Goal: Task Accomplishment & Management: Use online tool/utility

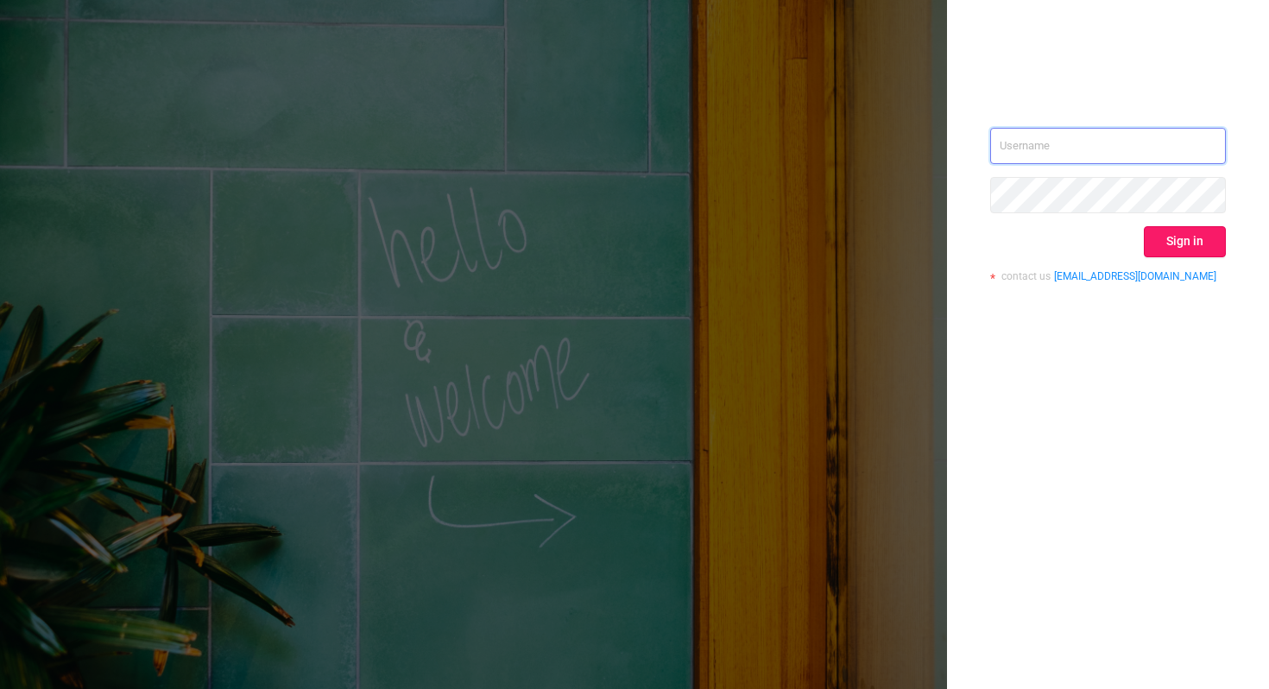
type input "[PERSON_NAME][EMAIL_ADDRESS][DOMAIN_NAME]"
click at [1192, 250] on button "Sign in" at bounding box center [1185, 241] width 82 height 31
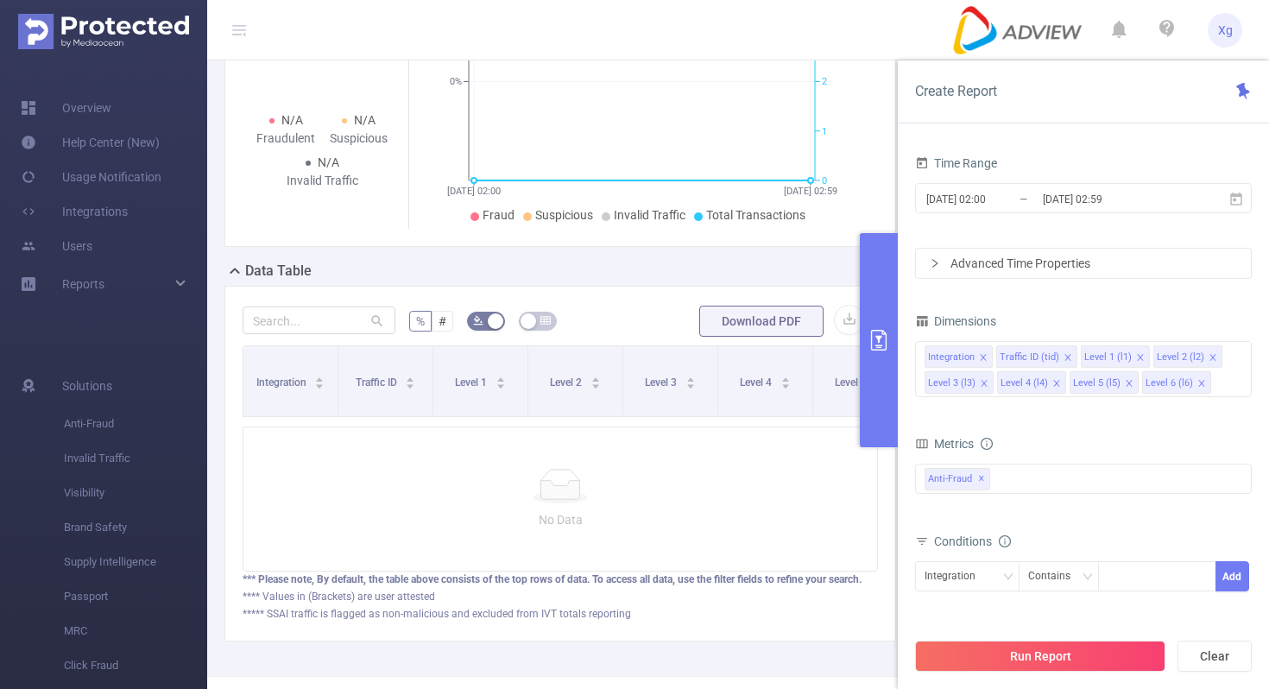
scroll to position [292, 0]
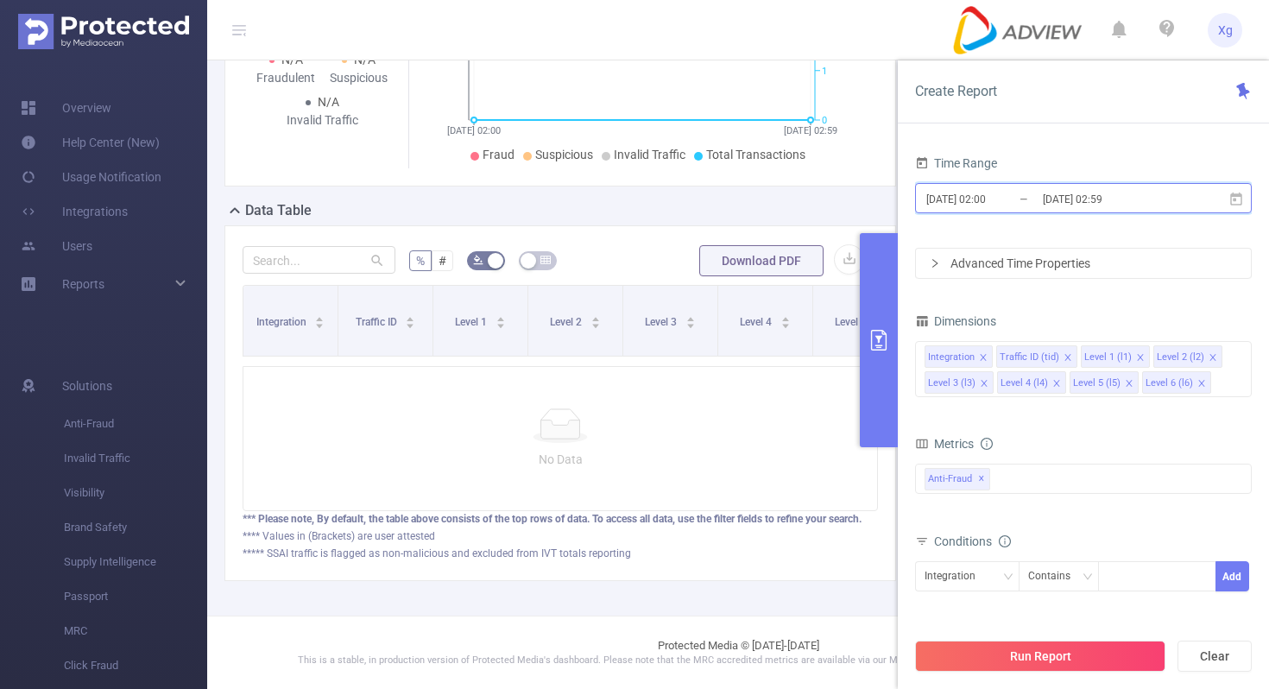
click at [1236, 192] on icon at bounding box center [1237, 200] width 16 height 16
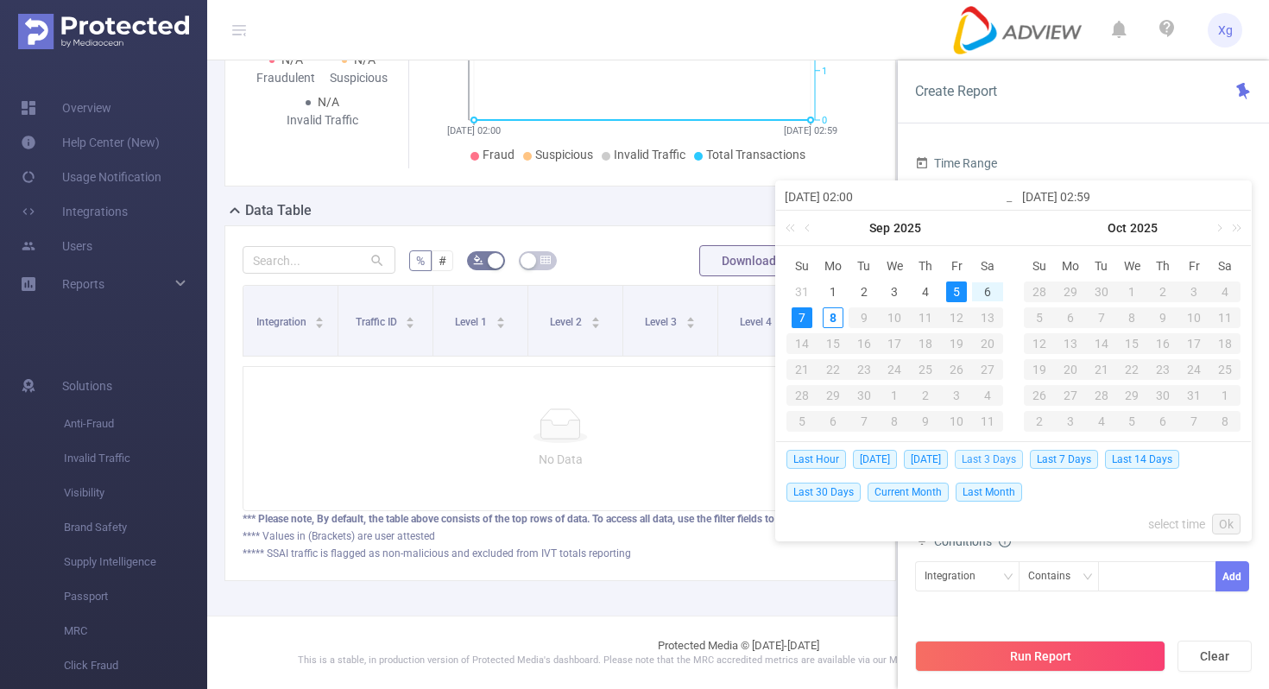
click at [1009, 455] on span "Last 3 Days" at bounding box center [989, 459] width 68 height 19
type input "[DATE] 00:00"
type input "[DATE] 23:59"
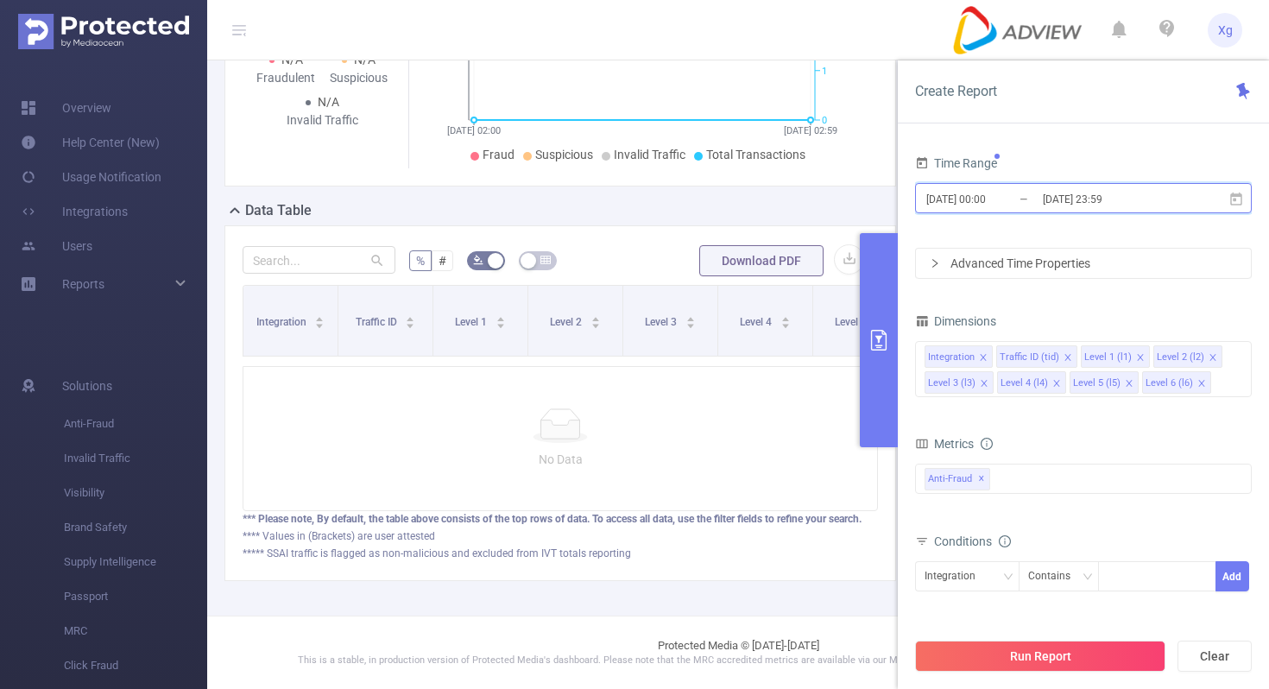
click at [1236, 198] on icon at bounding box center [1237, 198] width 12 height 13
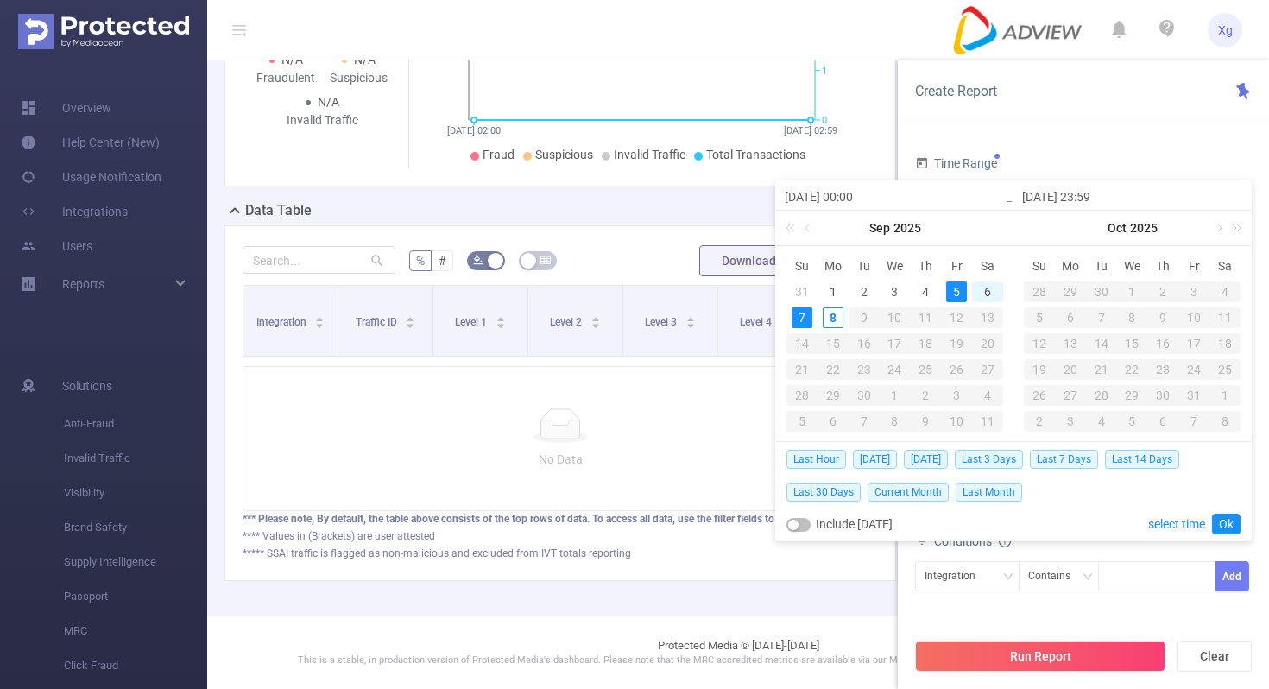
click at [992, 293] on div "6" at bounding box center [988, 292] width 21 height 21
click at [808, 321] on div "7" at bounding box center [802, 317] width 21 height 21
type input "[DATE] 00:00"
click at [1225, 521] on link "Ok" at bounding box center [1226, 524] width 28 height 21
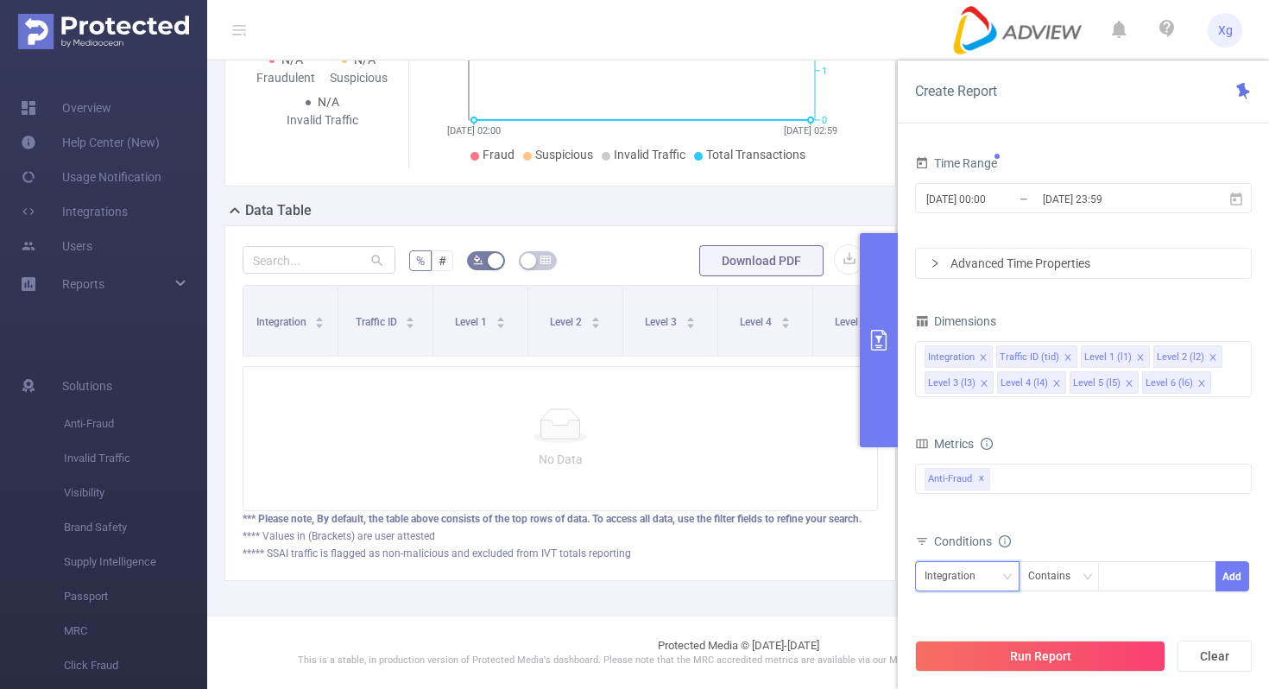
click at [1002, 579] on div "Integration" at bounding box center [967, 576] width 85 height 28
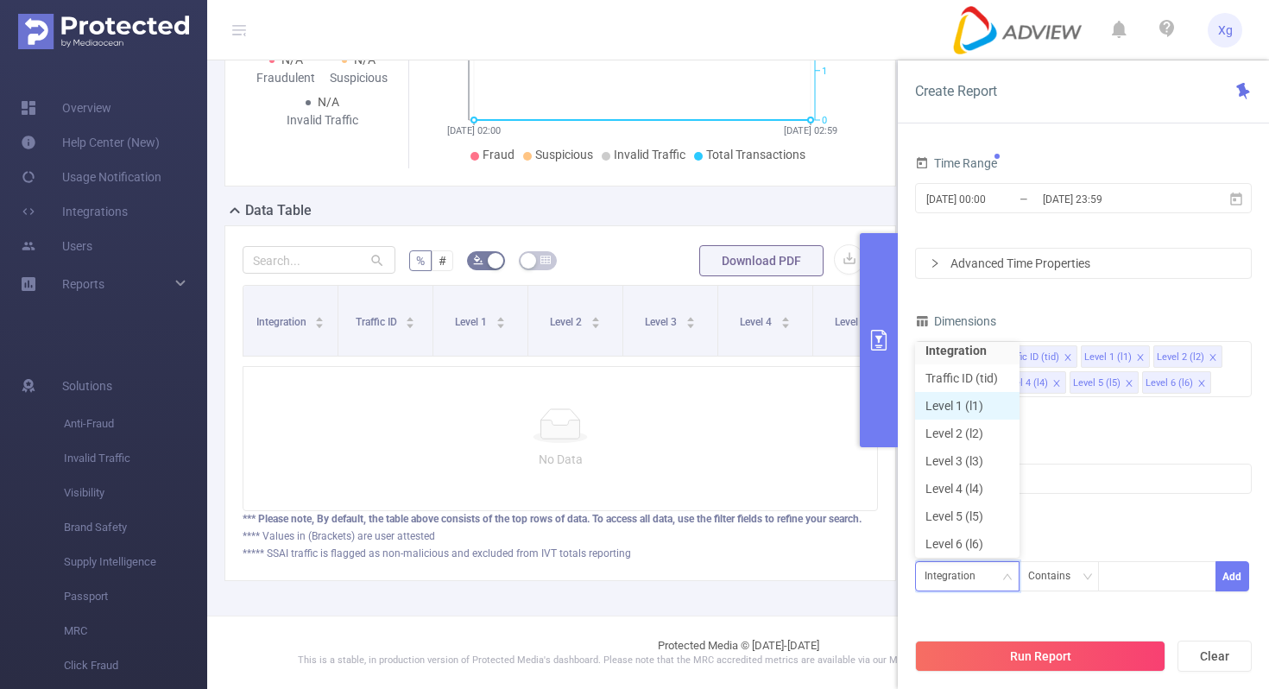
click at [985, 408] on li "Level 1 (l1)" at bounding box center [967, 406] width 104 height 28
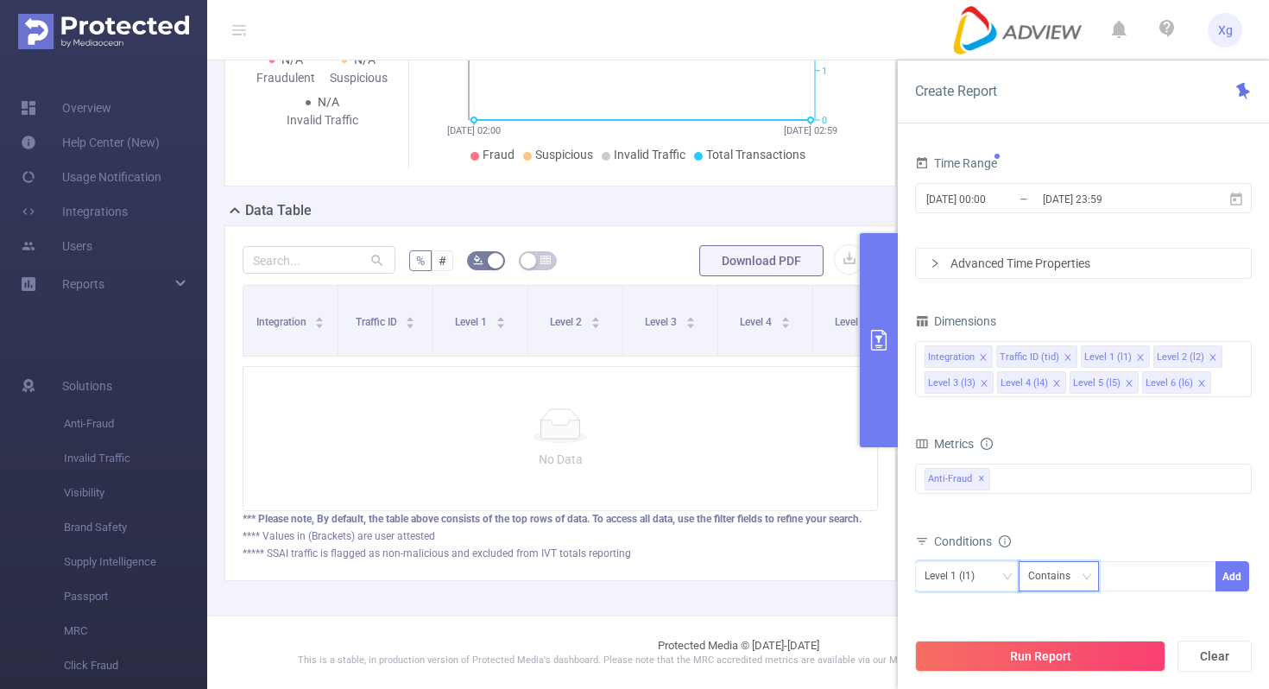
click at [1071, 576] on div "Contains" at bounding box center [1055, 576] width 54 height 28
click at [1091, 489] on li "Is" at bounding box center [1075, 485] width 115 height 28
click at [1135, 564] on div at bounding box center [1157, 576] width 99 height 28
paste input "SDK20251228120441knkluero0qrtzqy"
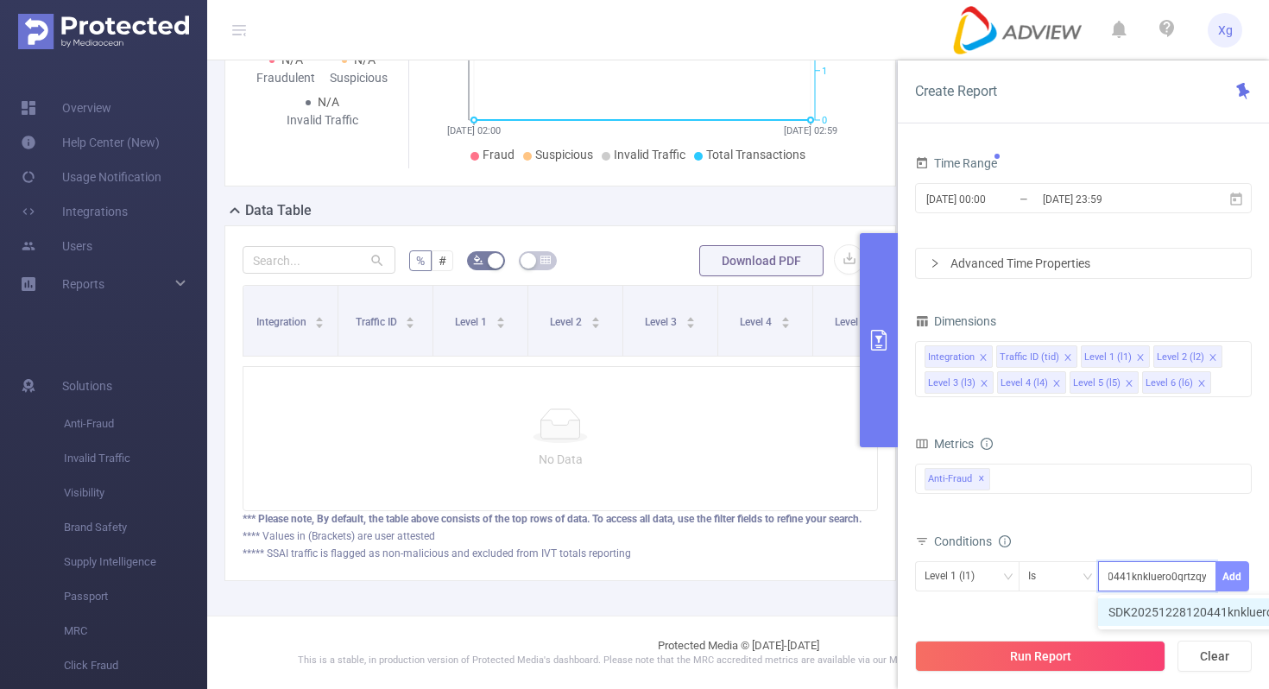
type input "SDK20251228120441knkluero0qrtzqy"
click at [1245, 588] on button "Add" at bounding box center [1233, 576] width 34 height 30
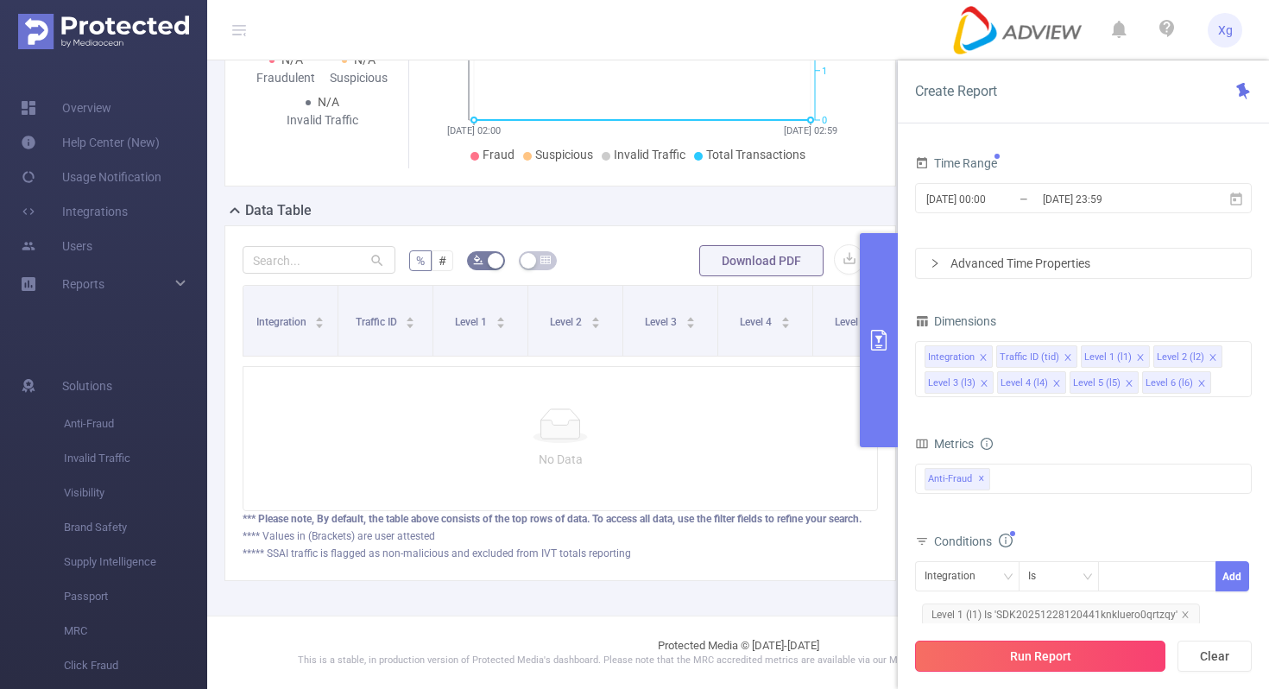
click at [1076, 655] on button "Run Report" at bounding box center [1040, 656] width 250 height 31
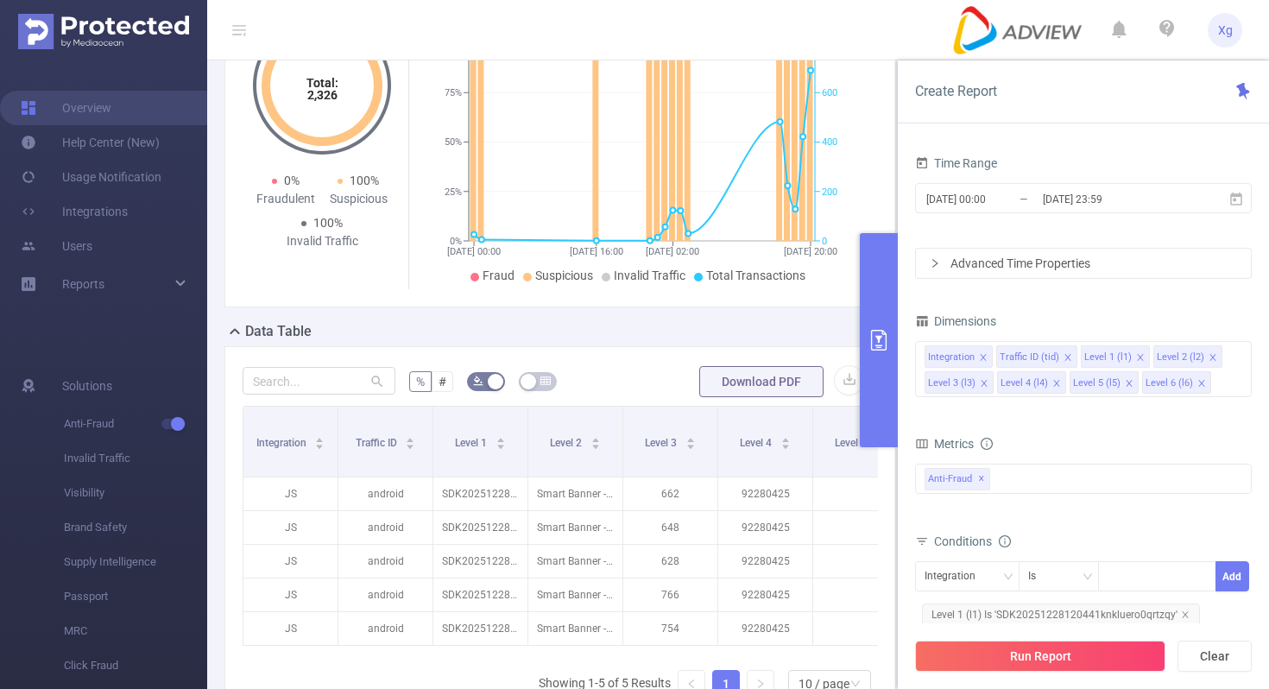
scroll to position [313, 0]
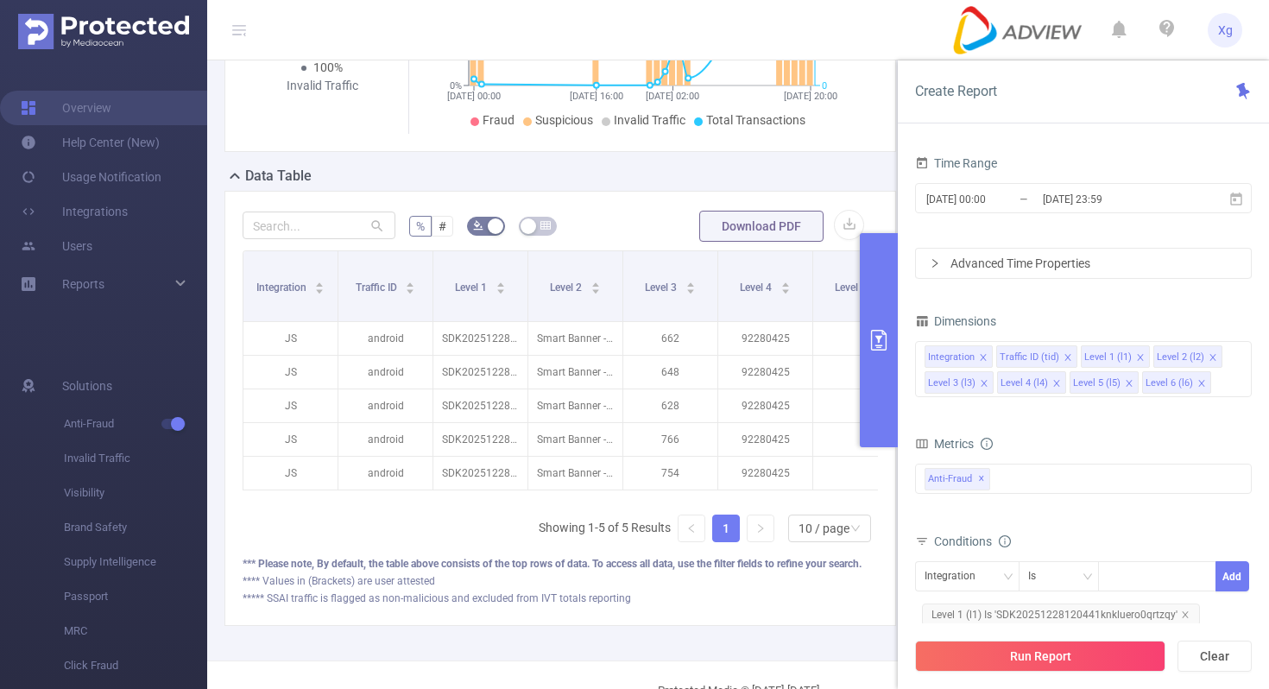
click at [867, 370] on button "primary" at bounding box center [879, 340] width 38 height 214
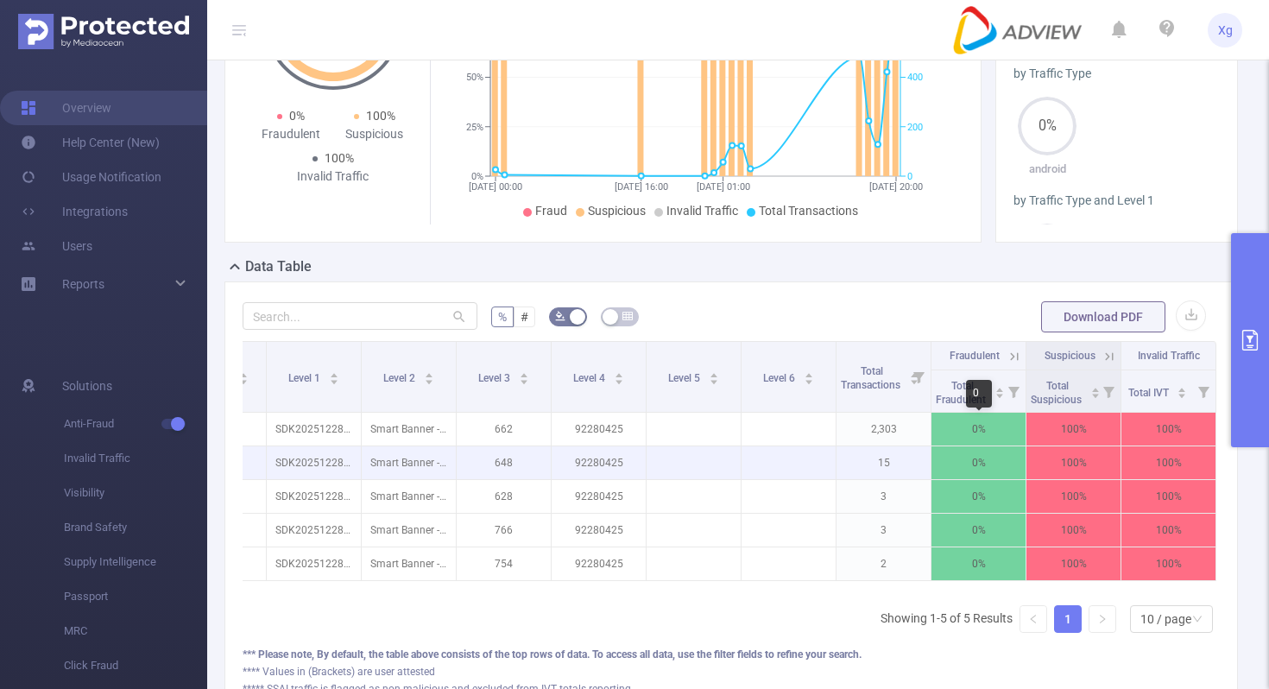
scroll to position [0, 0]
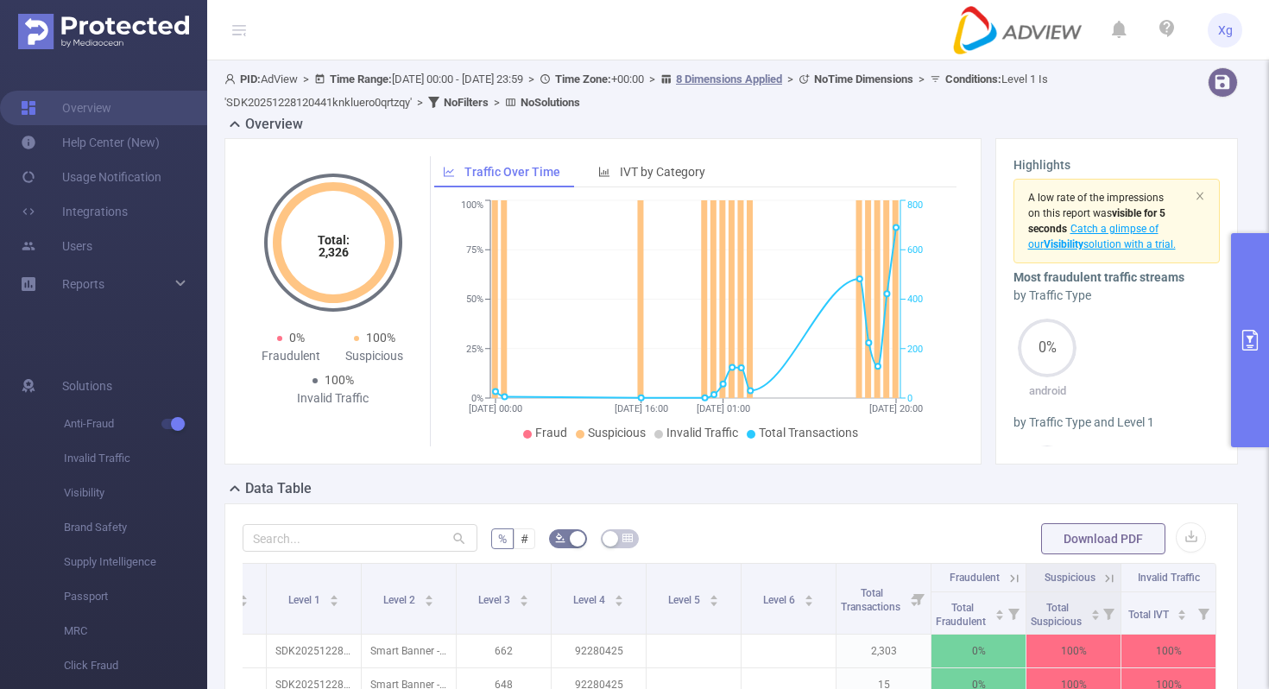
click at [1269, 373] on button "primary" at bounding box center [1250, 340] width 38 height 214
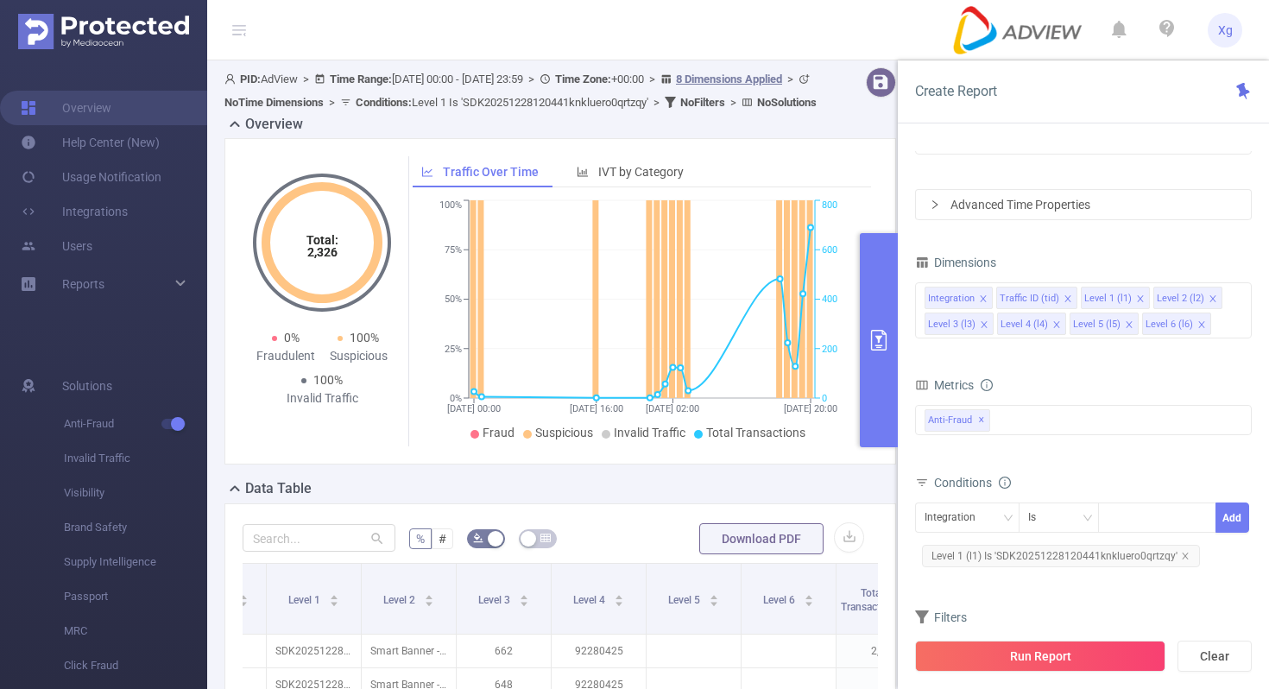
click at [600, 503] on div "Data Table" at bounding box center [568, 490] width 686 height 24
click at [872, 383] on button "primary" at bounding box center [879, 340] width 38 height 214
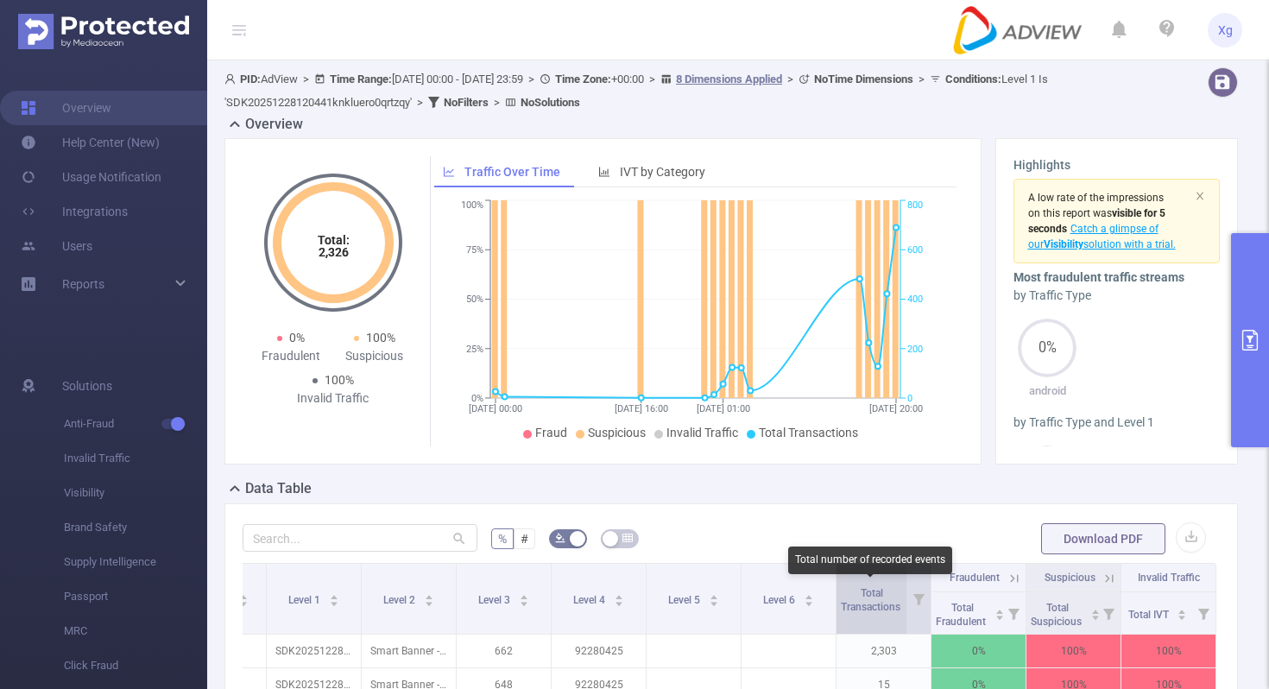
scroll to position [229, 0]
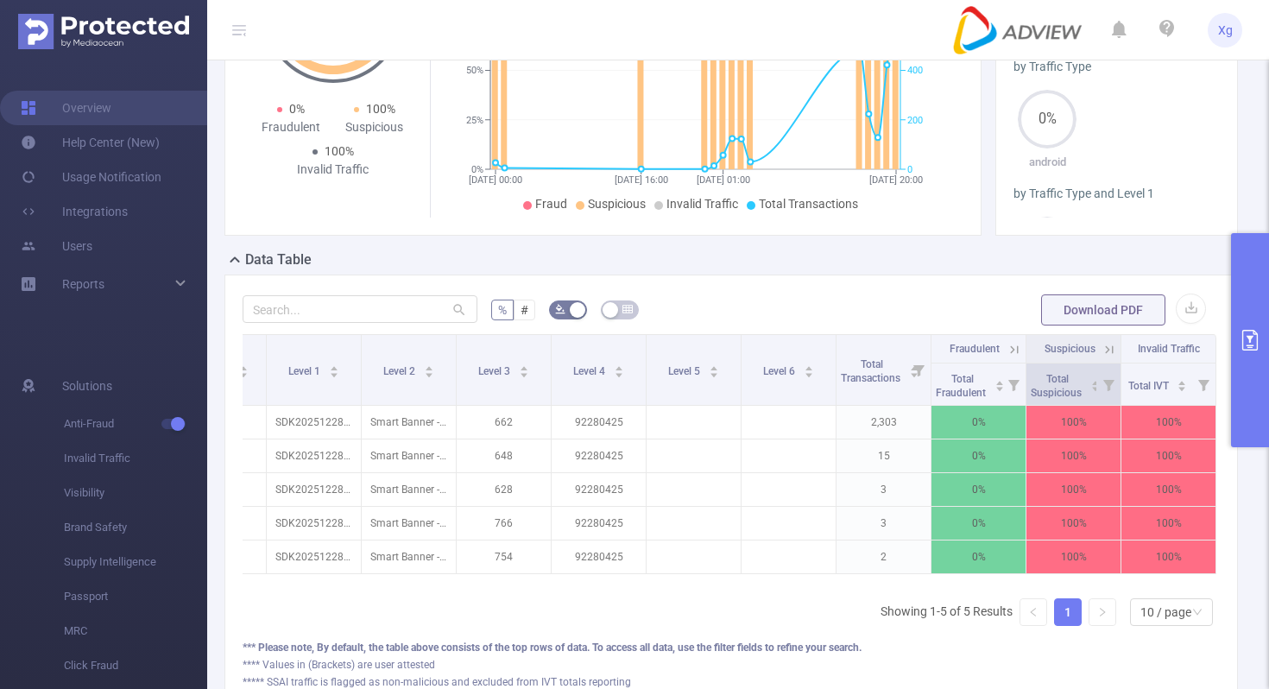
click at [1111, 380] on icon at bounding box center [1109, 385] width 11 height 11
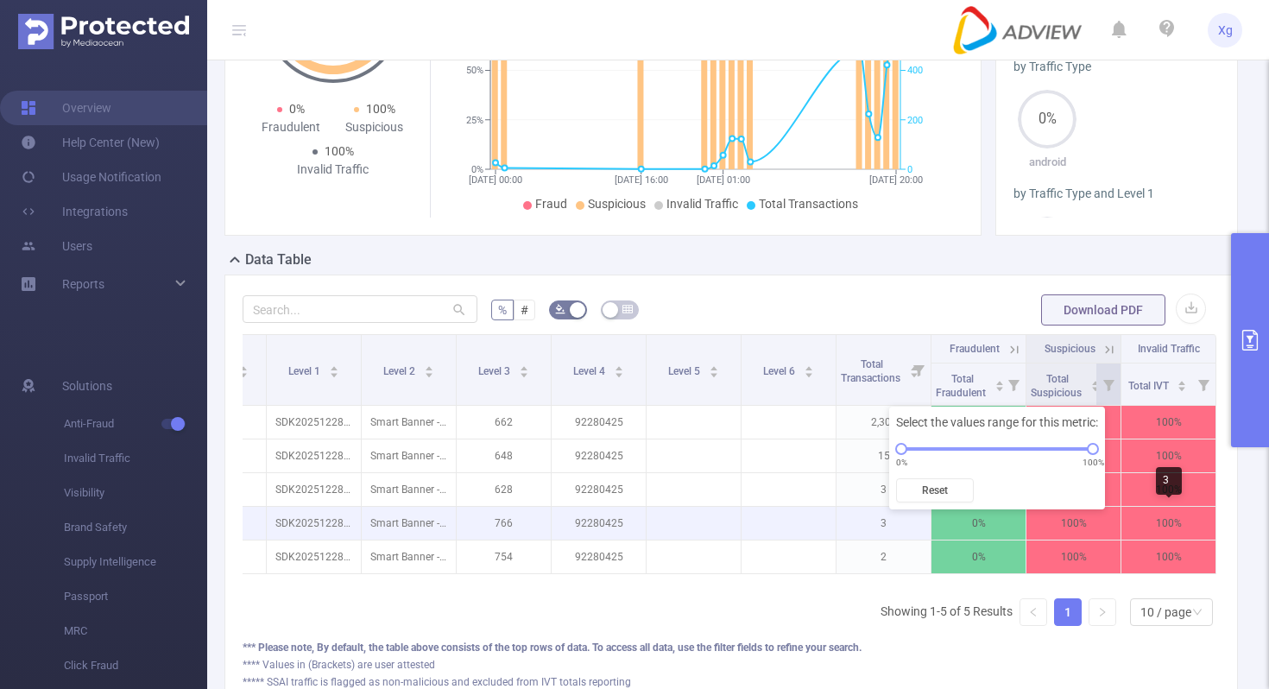
click at [1173, 516] on p "100%" at bounding box center [1169, 523] width 94 height 33
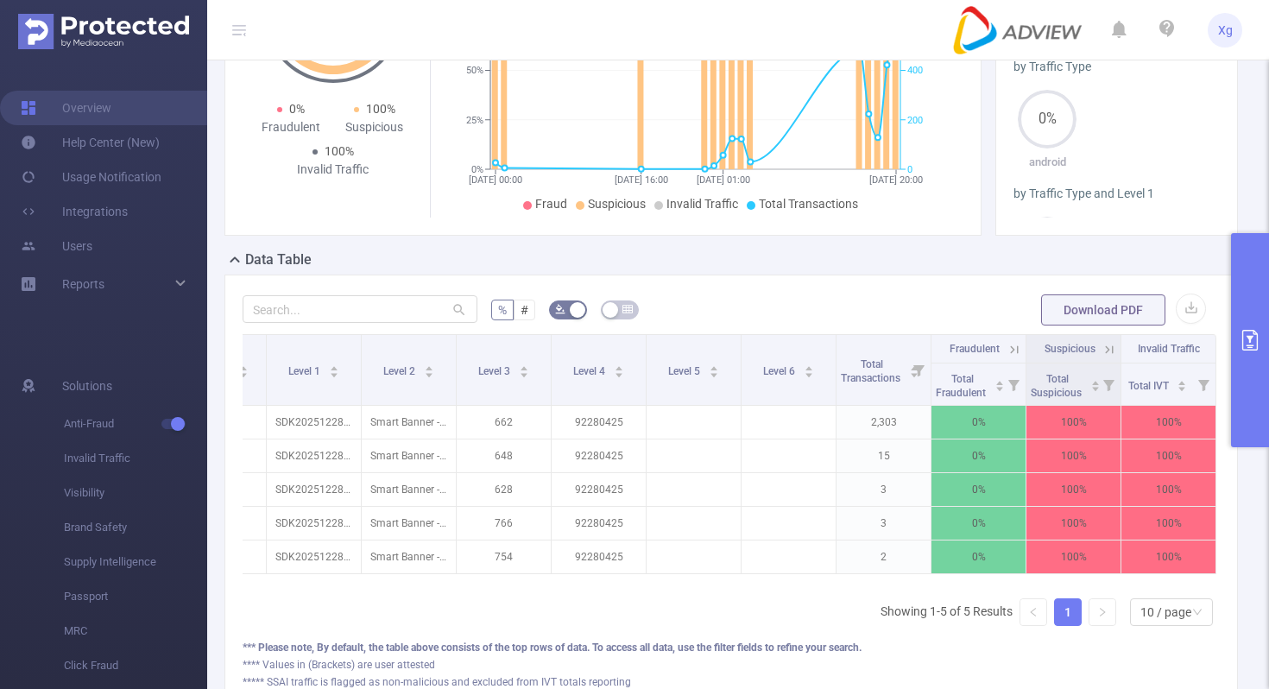
click at [1104, 349] on icon at bounding box center [1110, 350] width 16 height 16
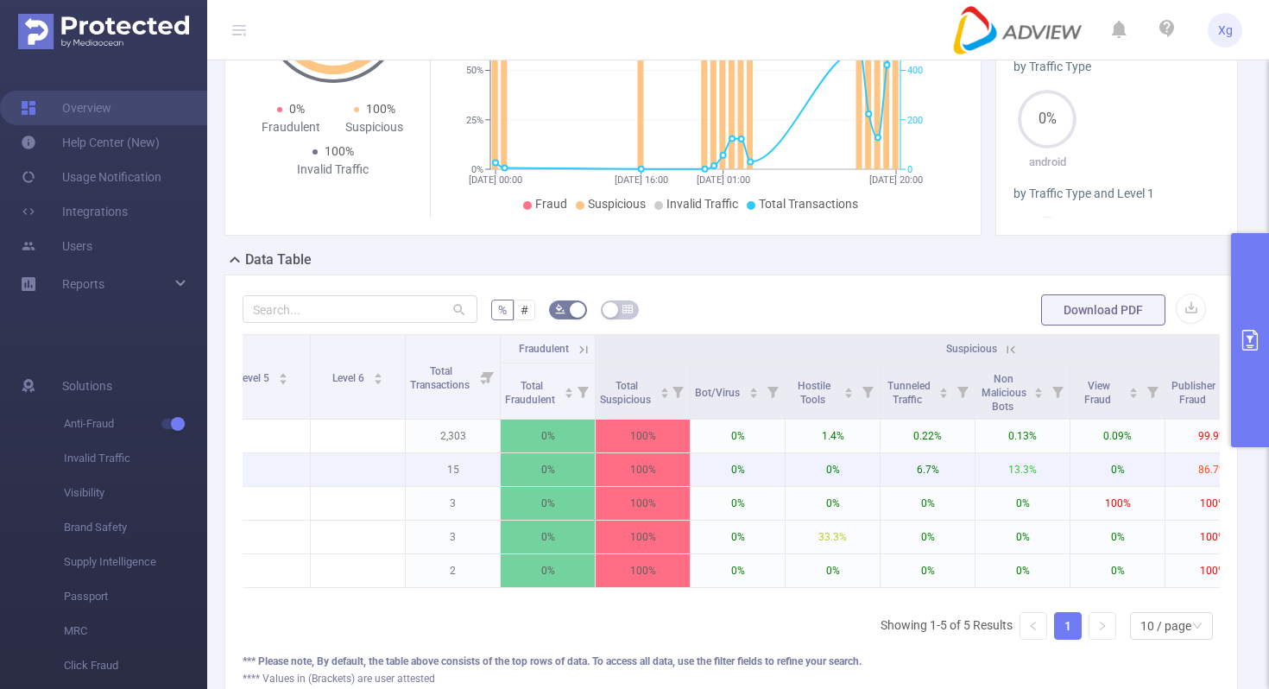
scroll to position [0, 667]
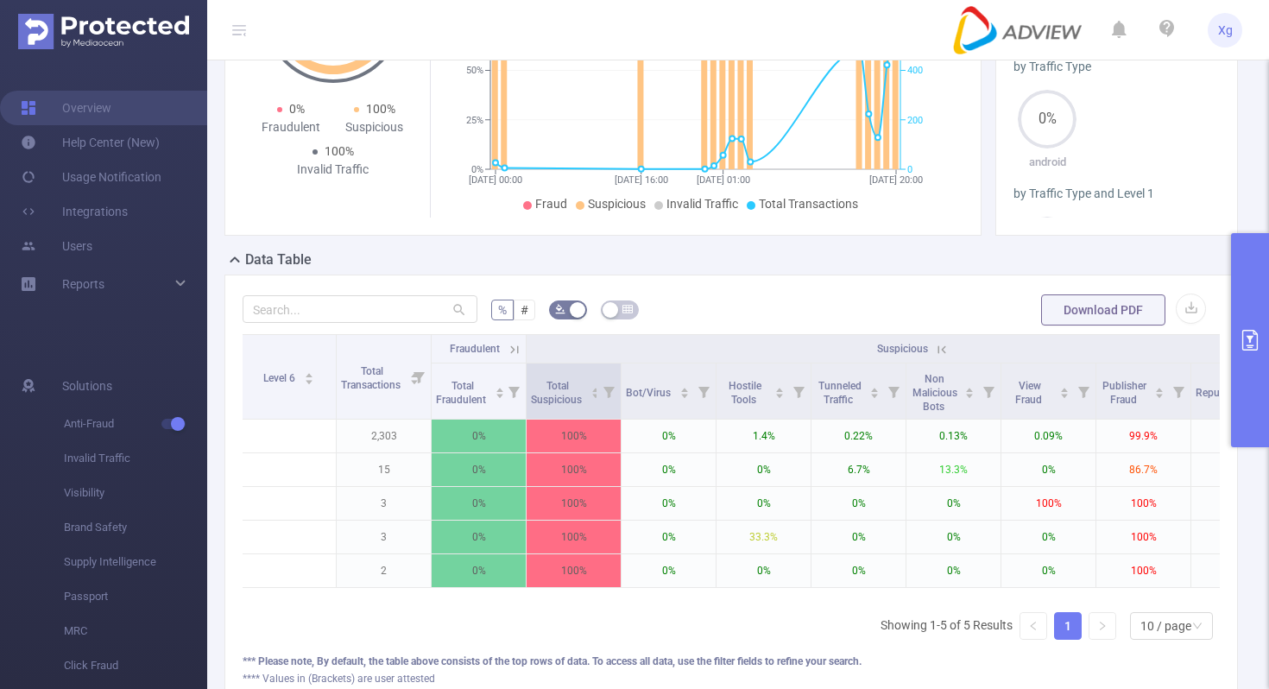
click at [606, 391] on icon at bounding box center [609, 392] width 11 height 11
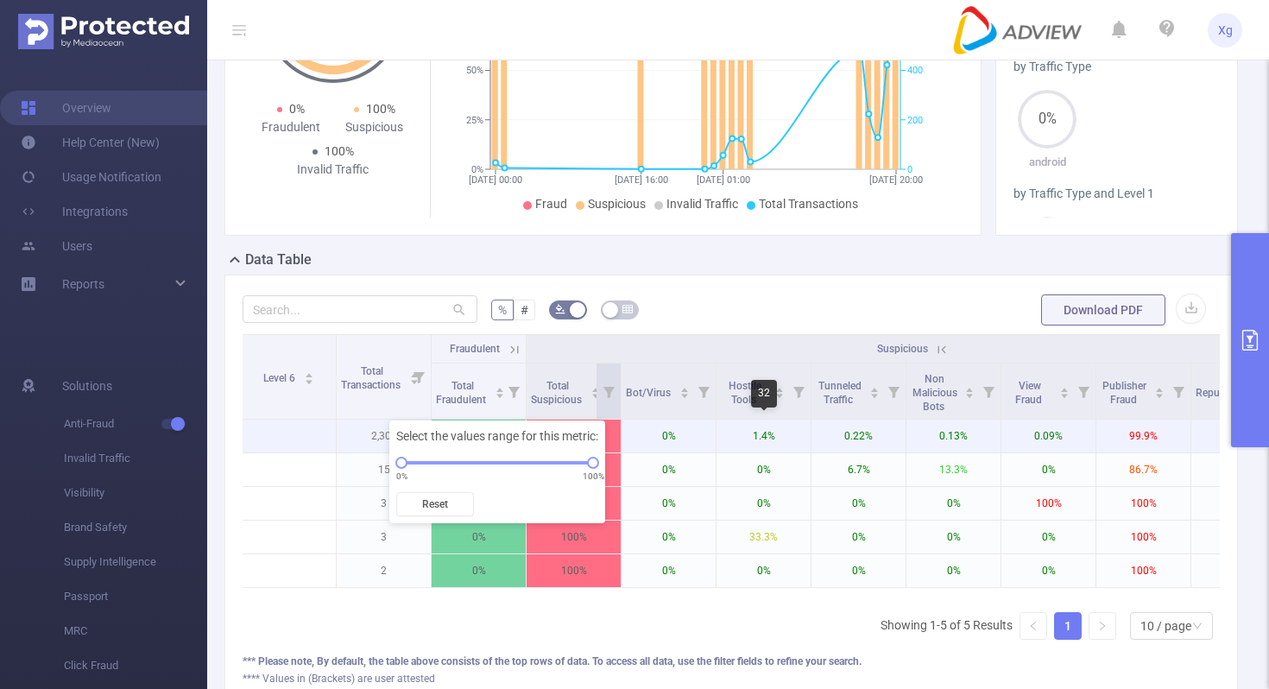
click at [760, 447] on p "1.4%" at bounding box center [764, 436] width 94 height 33
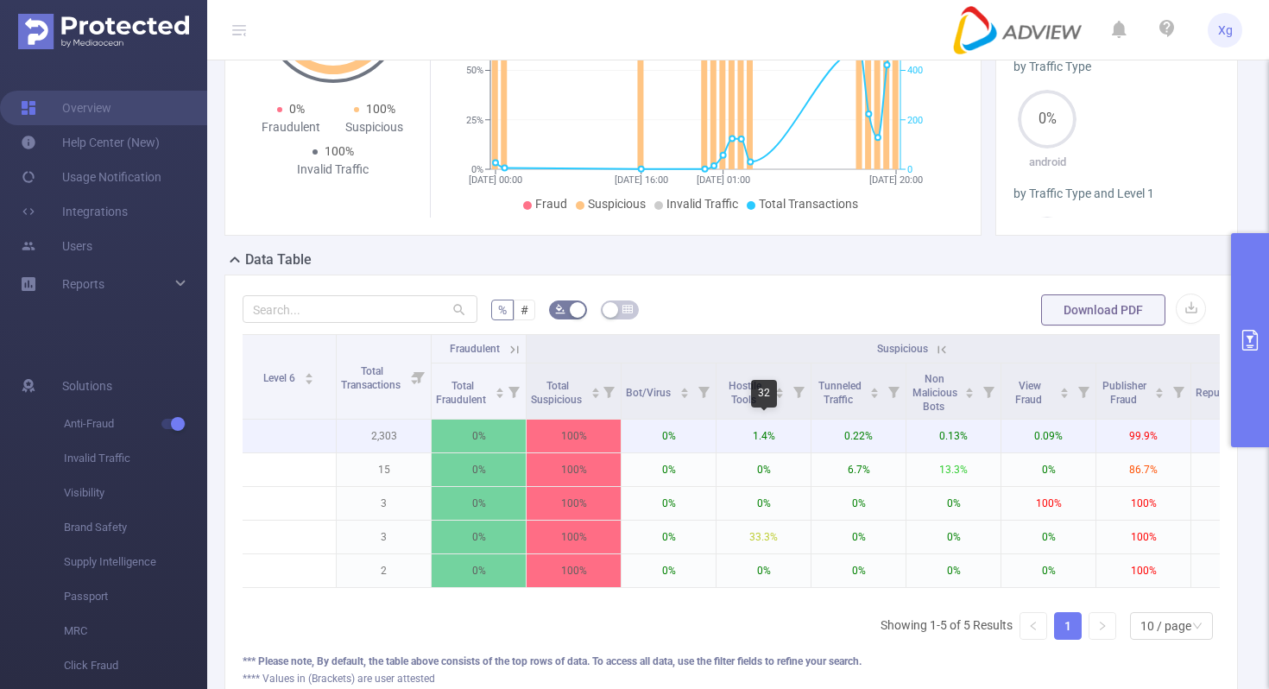
scroll to position [0, 832]
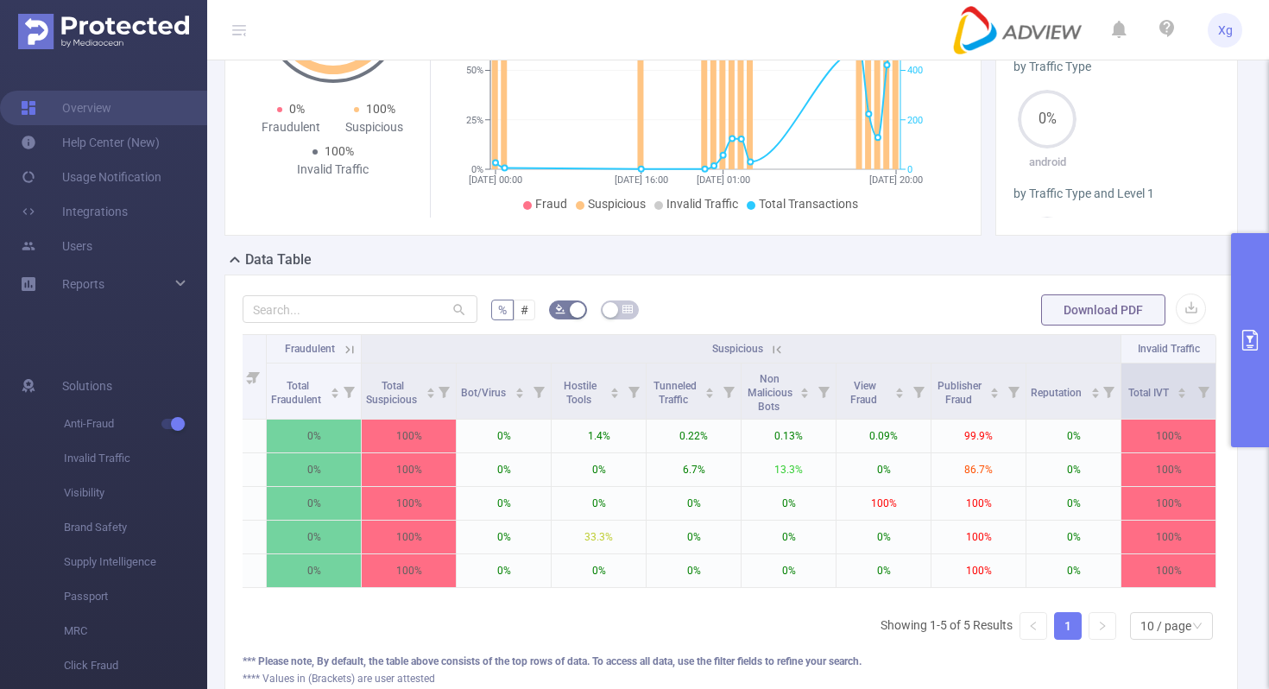
click at [1197, 394] on icon at bounding box center [1204, 391] width 24 height 55
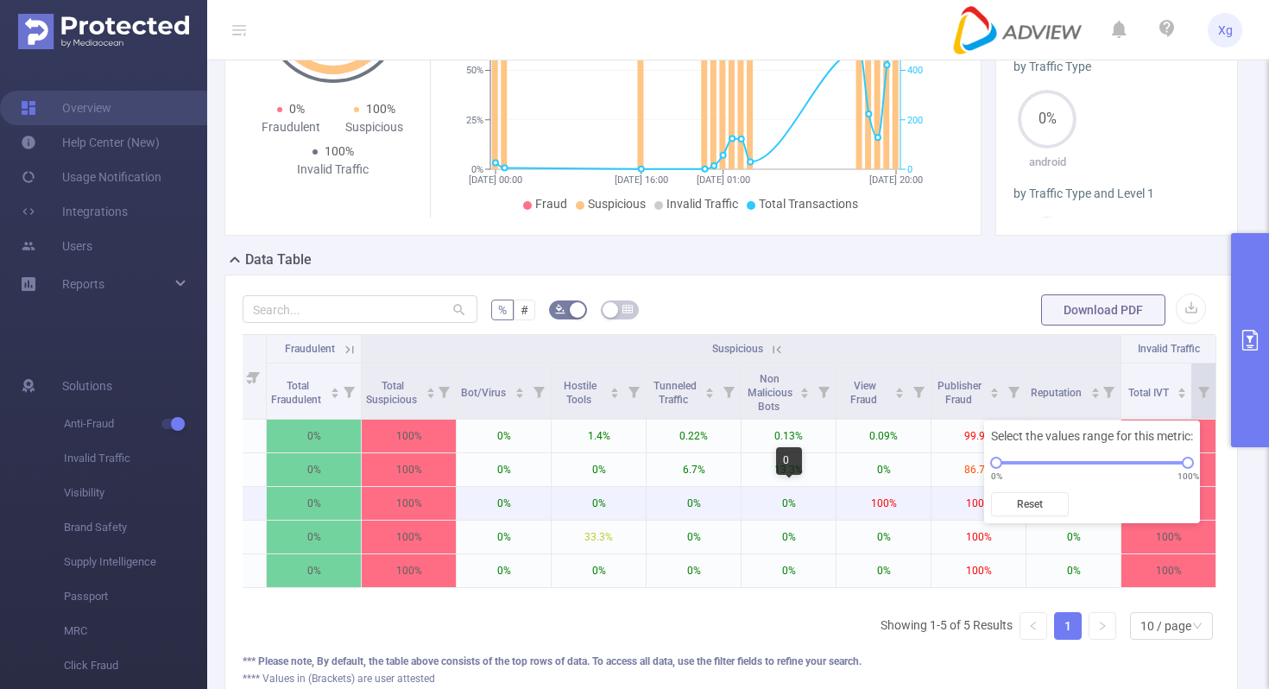
click at [763, 496] on p "0%" at bounding box center [789, 503] width 94 height 33
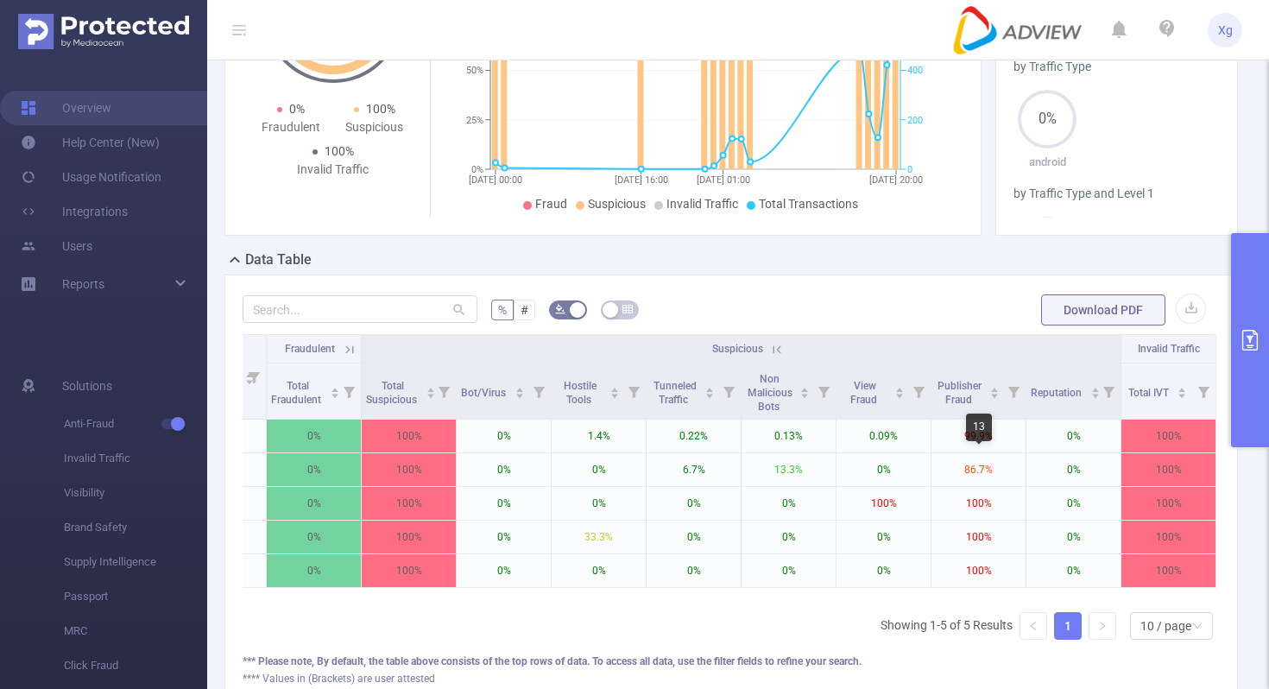
click at [970, 434] on div "13" at bounding box center [979, 428] width 26 height 28
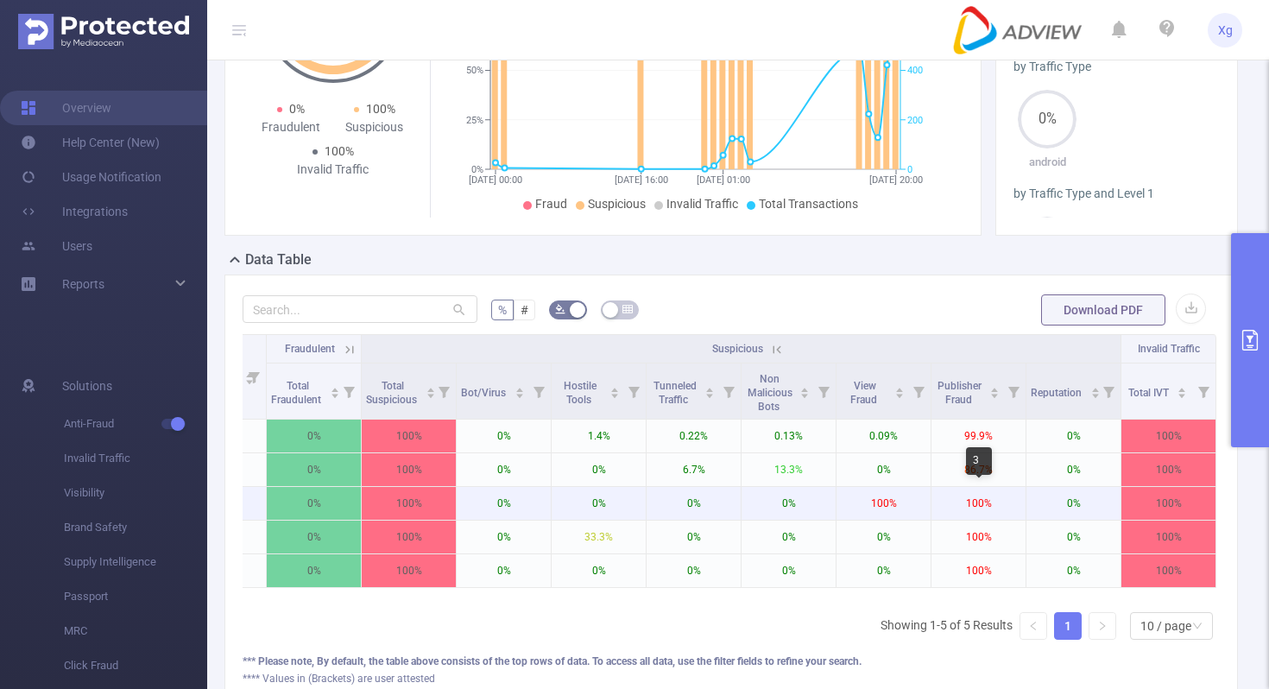
click at [956, 495] on p "100%" at bounding box center [979, 503] width 94 height 33
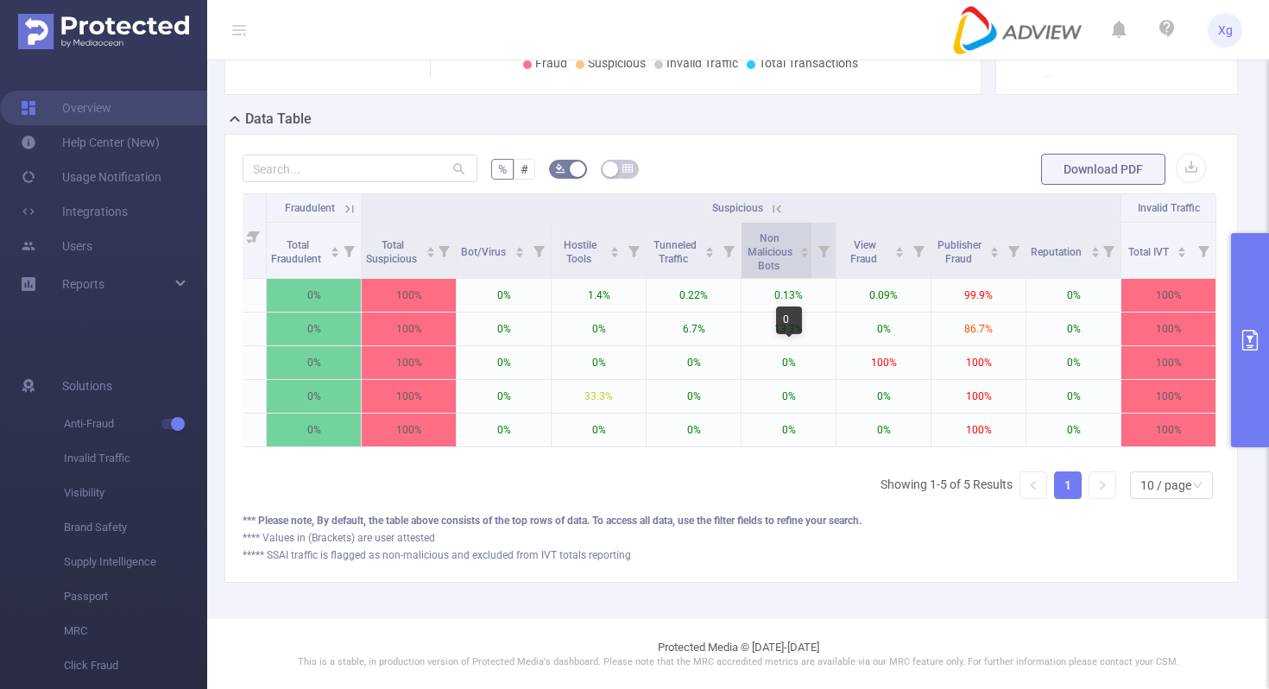
scroll to position [0, 0]
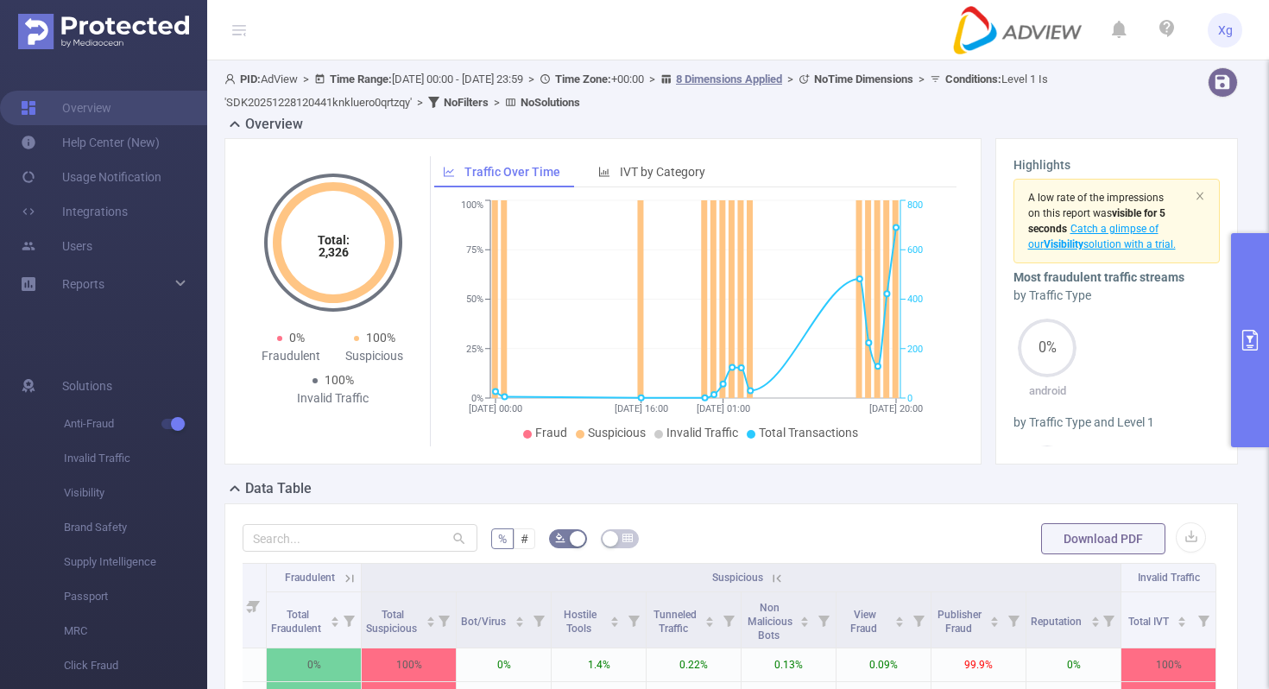
click at [1257, 348] on icon "primary" at bounding box center [1251, 340] width 16 height 21
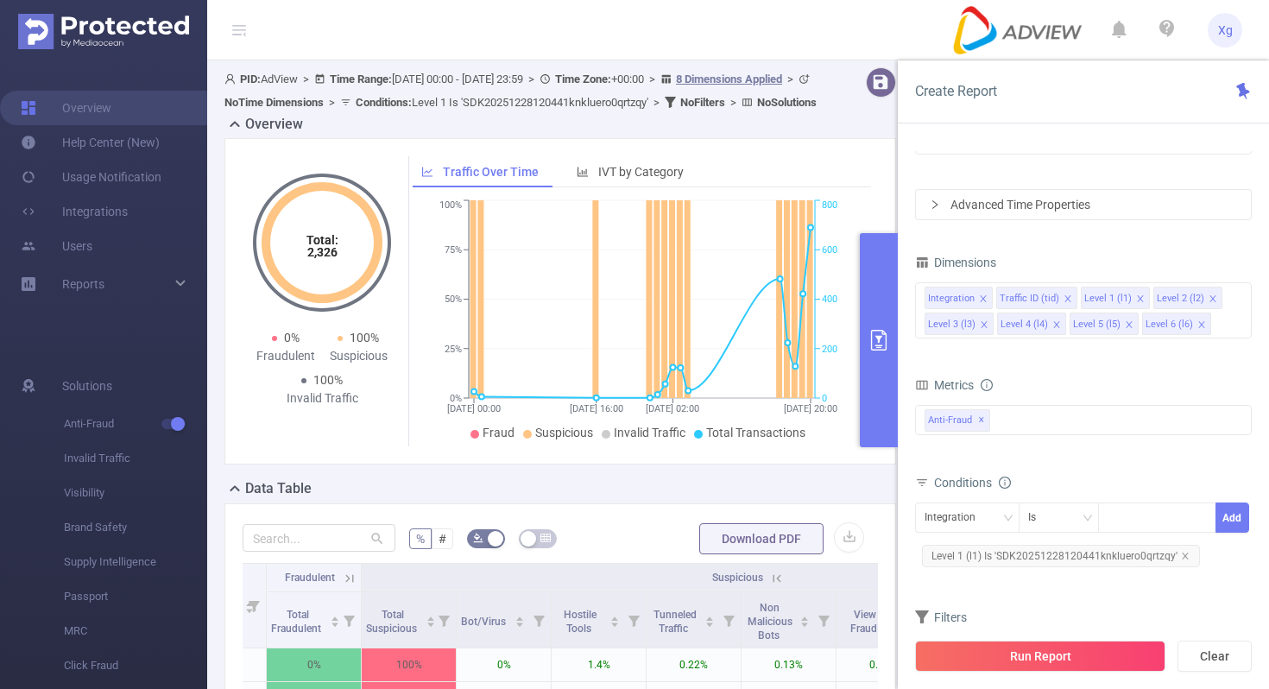
click at [887, 336] on icon "primary" at bounding box center [879, 340] width 21 height 21
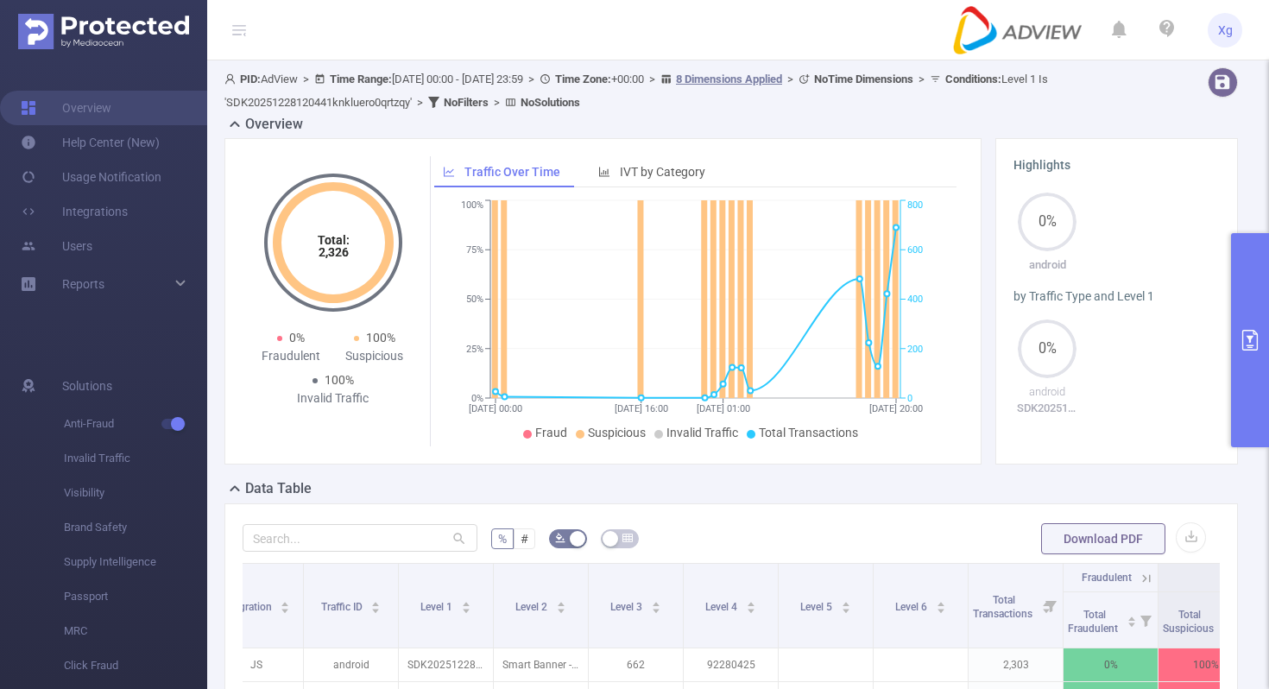
click at [1236, 283] on button "primary" at bounding box center [1250, 340] width 38 height 214
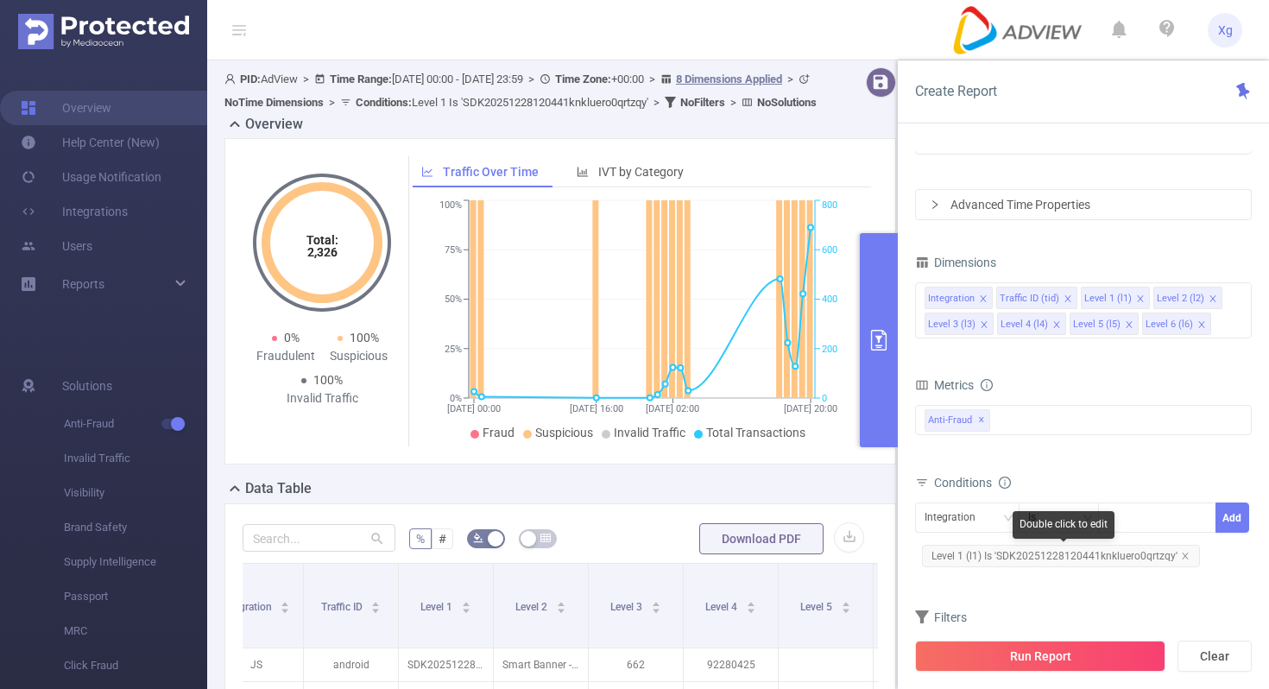
click at [995, 560] on span "Level 1 (l1) Is 'SDK20251228120441knkluero0qrtzqy'" at bounding box center [1061, 556] width 278 height 22
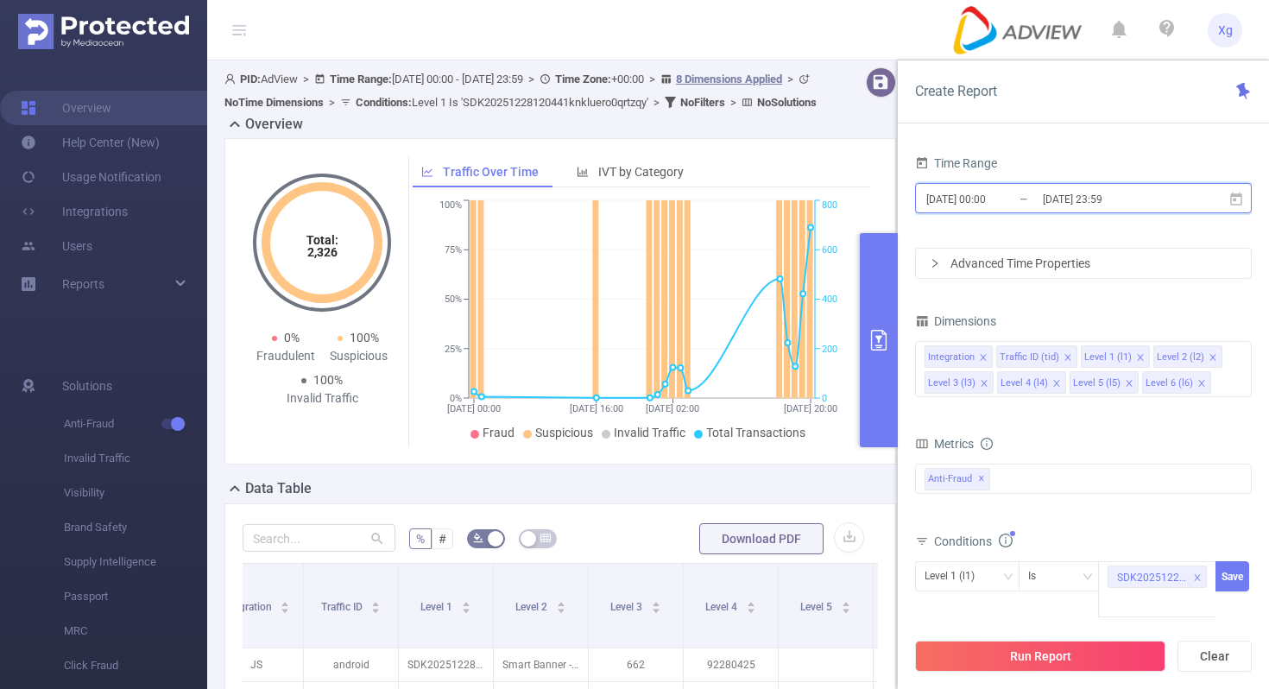
click at [1234, 194] on icon at bounding box center [1237, 198] width 12 height 13
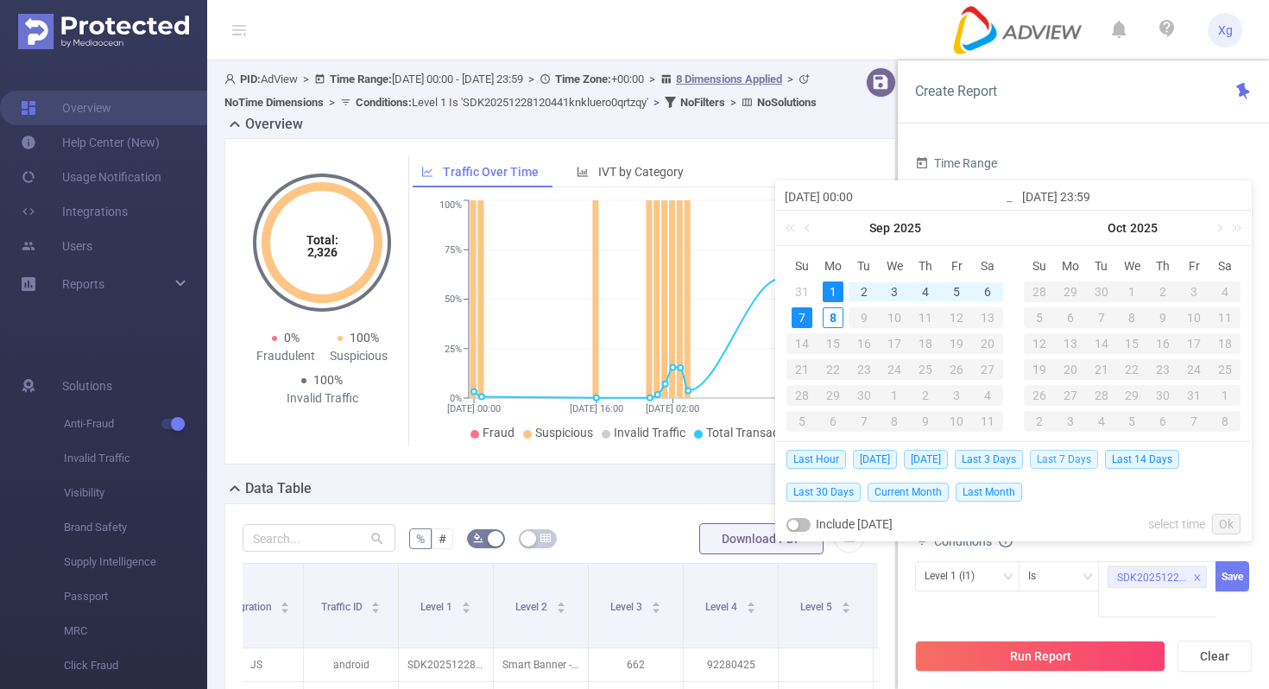
click at [1078, 459] on span "Last 7 Days" at bounding box center [1064, 459] width 68 height 19
type input "[DATE] 00:00"
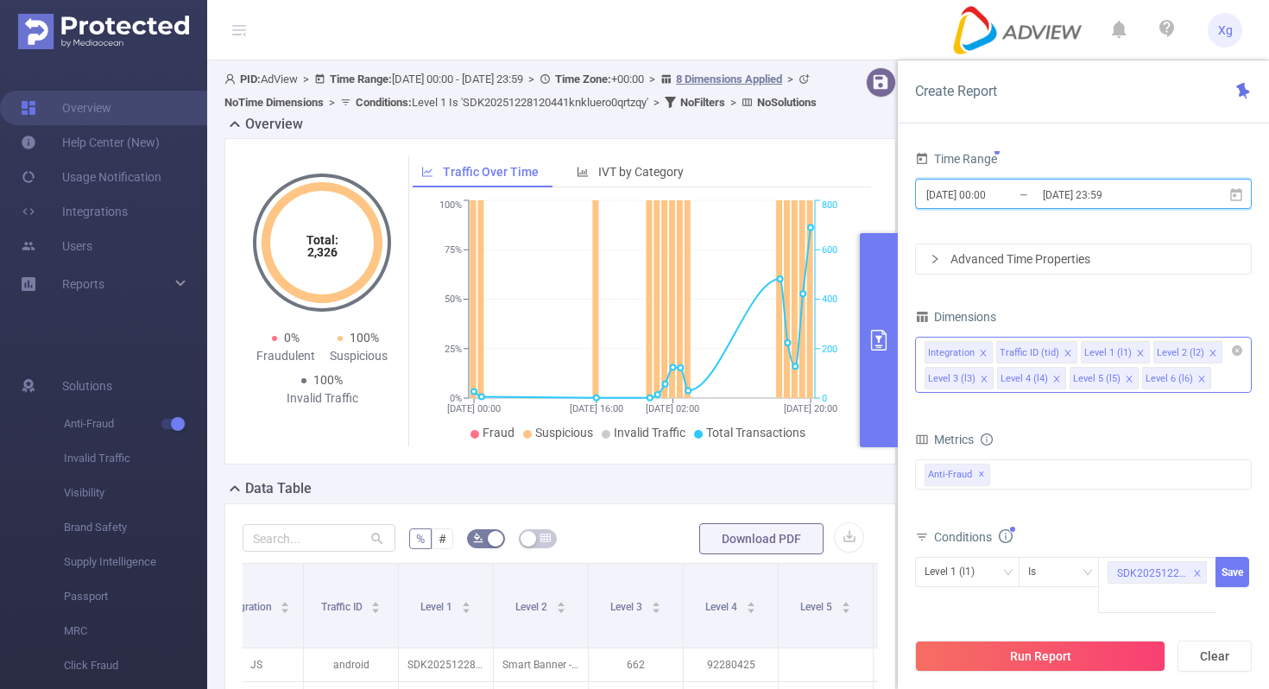
click at [984, 352] on icon "icon: close" at bounding box center [983, 353] width 6 height 6
click at [999, 351] on icon "icon: close" at bounding box center [996, 353] width 6 height 6
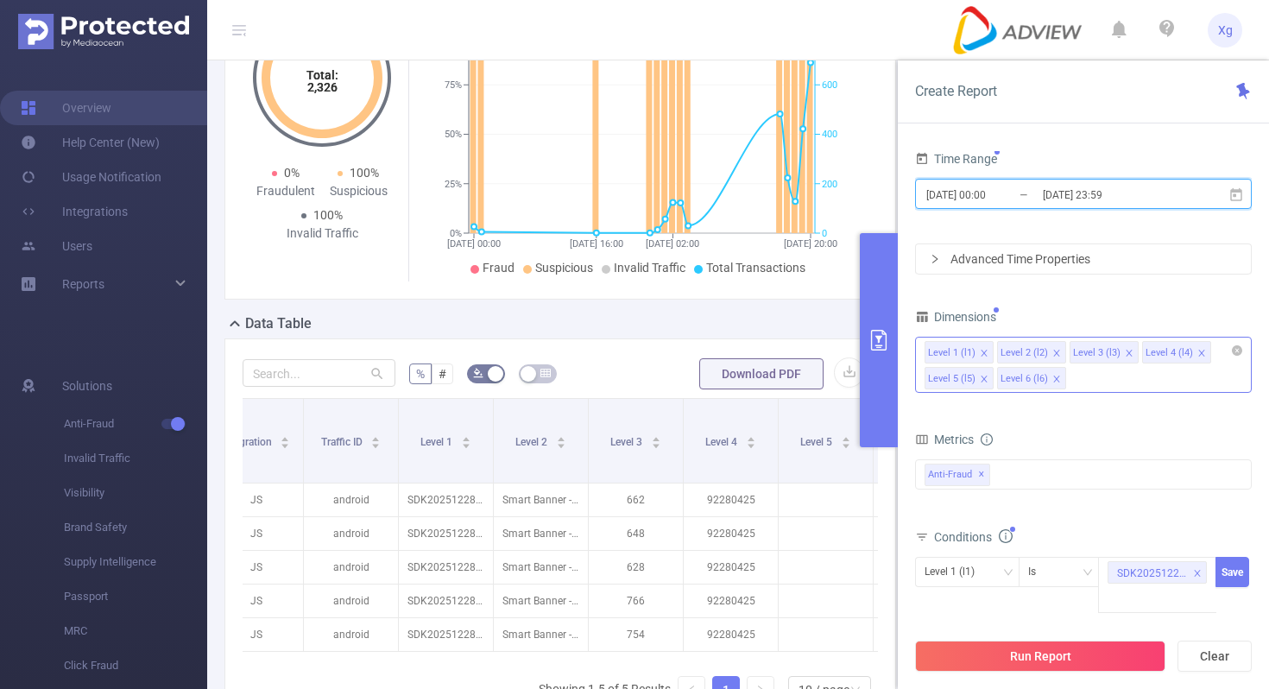
scroll to position [171, 0]
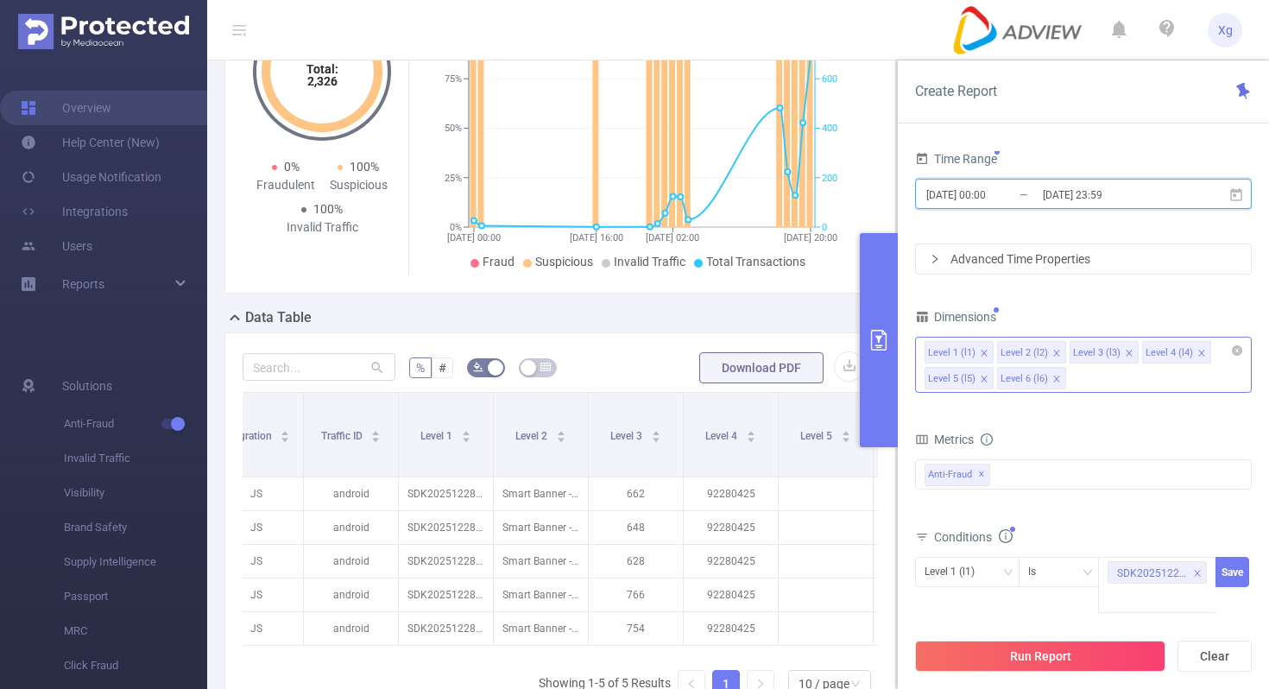
click at [1060, 352] on icon "icon: close" at bounding box center [1057, 353] width 9 height 9
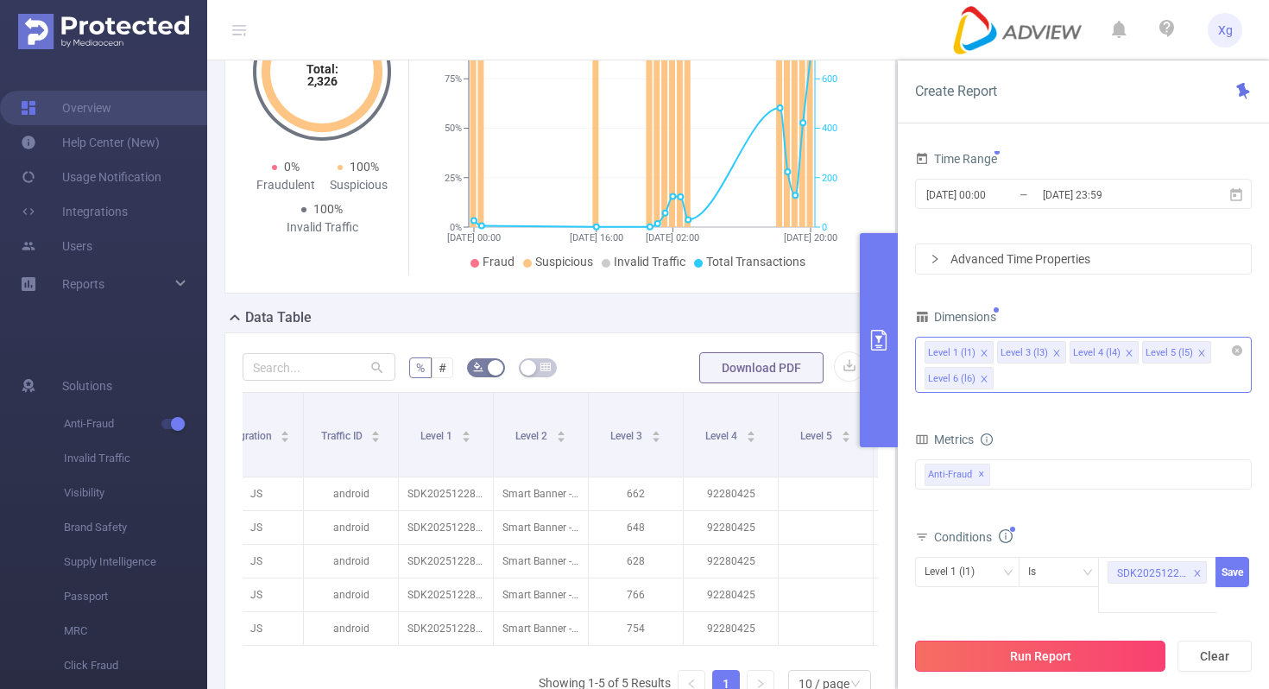
click at [1063, 647] on button "Run Report" at bounding box center [1040, 656] width 250 height 31
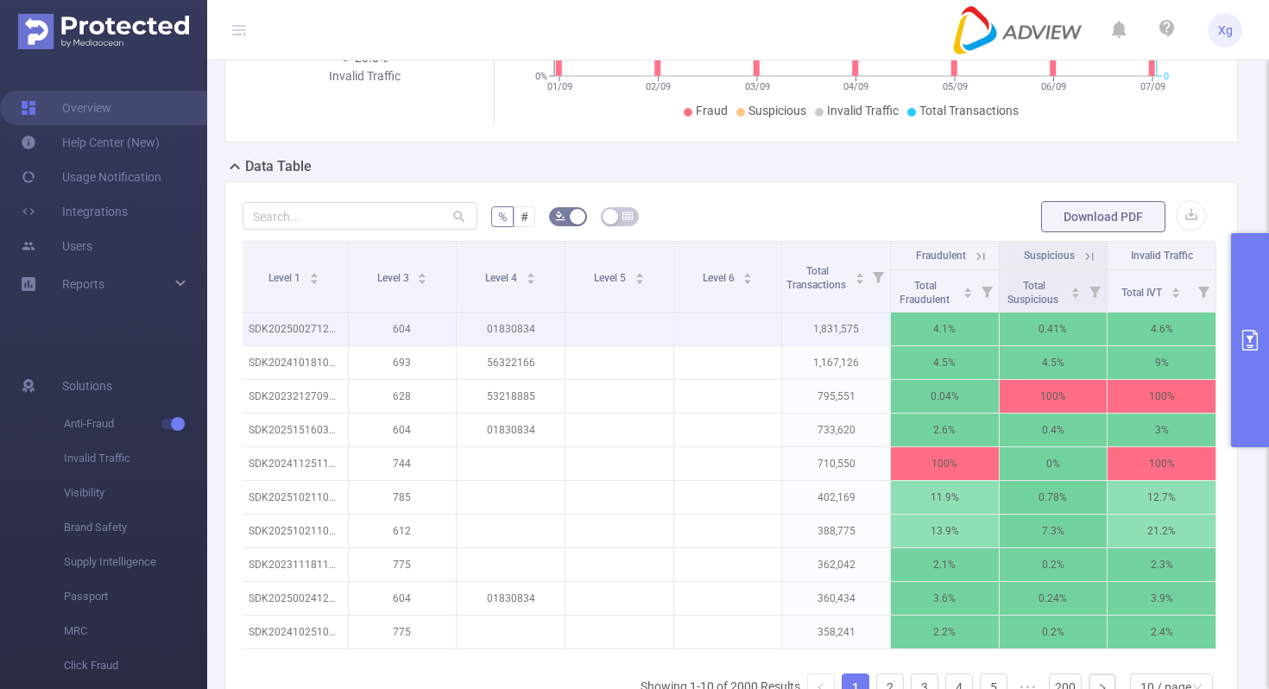
scroll to position [321, 0]
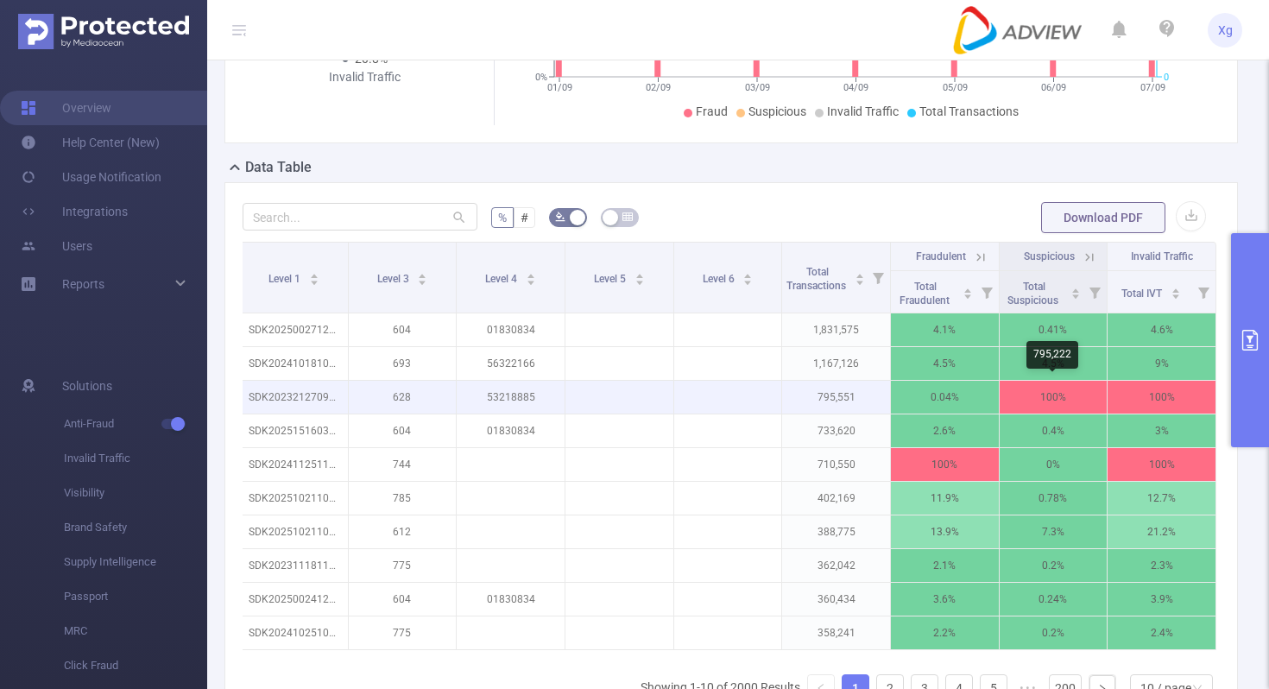
click at [1049, 393] on p "100%" at bounding box center [1054, 397] width 108 height 33
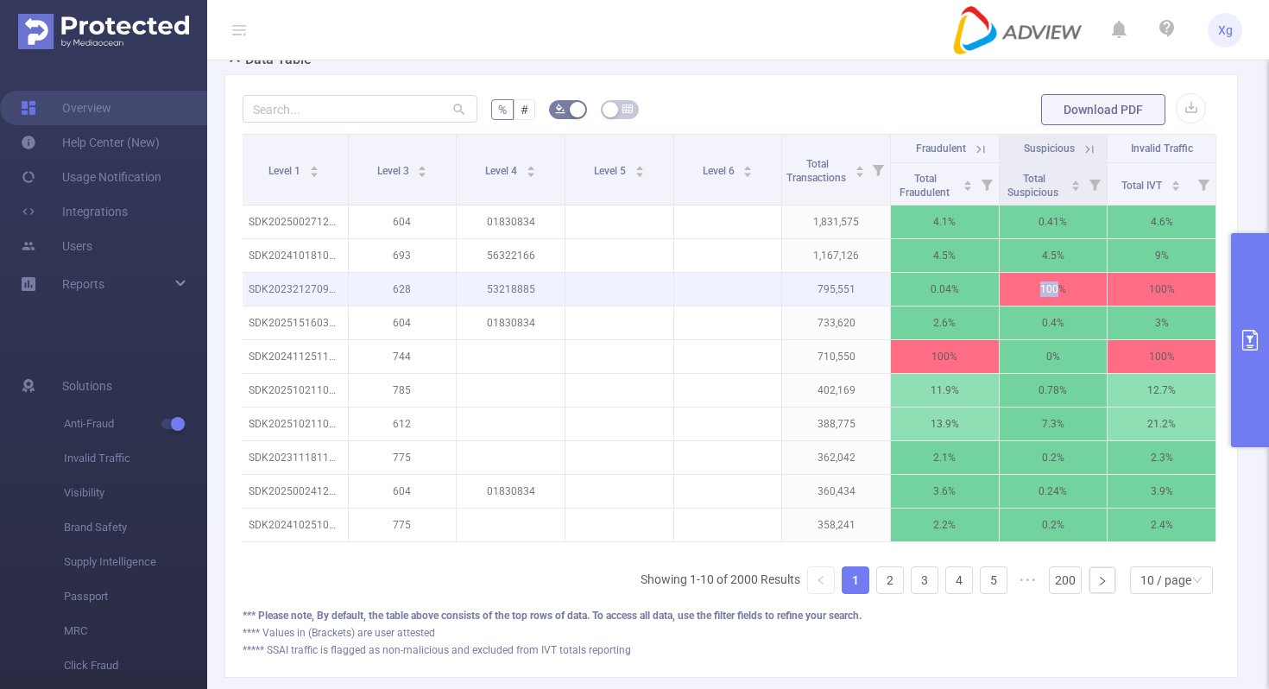
scroll to position [414, 0]
